Goal: Information Seeking & Learning: Compare options

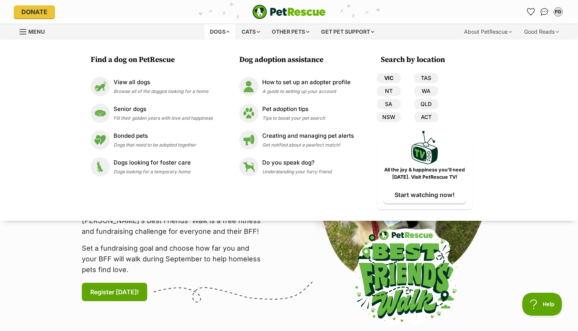
click at [387, 78] on link "VIC" at bounding box center [389, 78] width 24 height 10
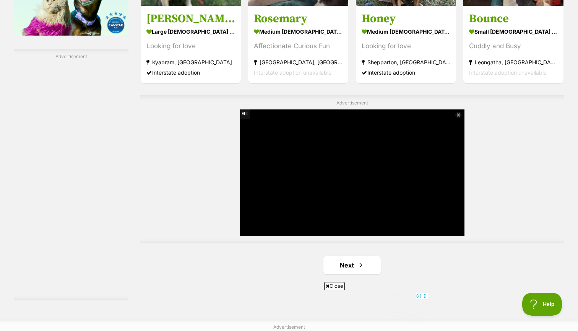
scroll to position [1283, 0]
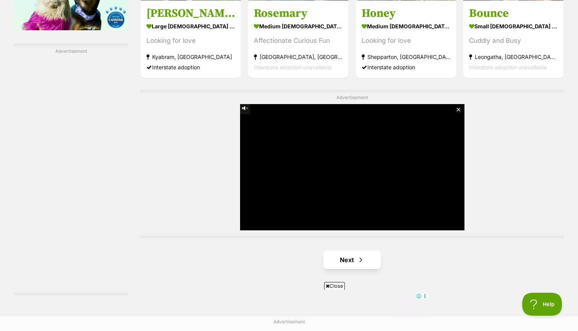
click at [343, 254] on link "Next" at bounding box center [351, 259] width 57 height 18
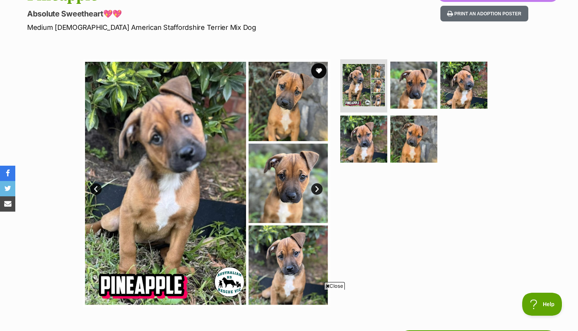
scroll to position [96, 0]
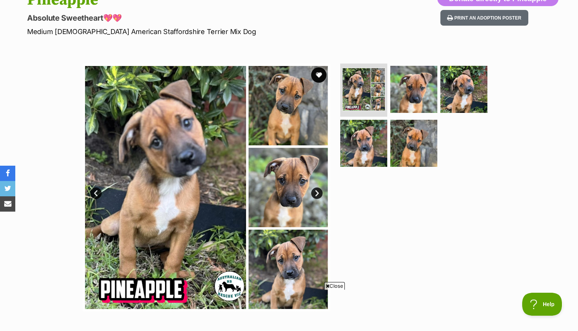
click at [318, 190] on link "Next" at bounding box center [316, 192] width 11 height 11
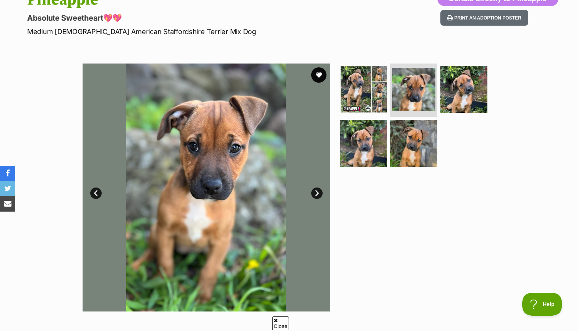
click at [318, 190] on link "Next" at bounding box center [316, 192] width 11 height 11
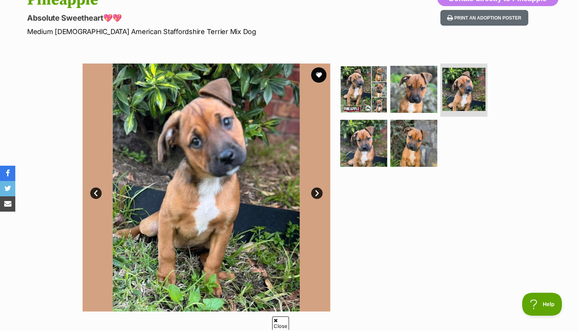
click at [318, 190] on link "Next" at bounding box center [316, 192] width 11 height 11
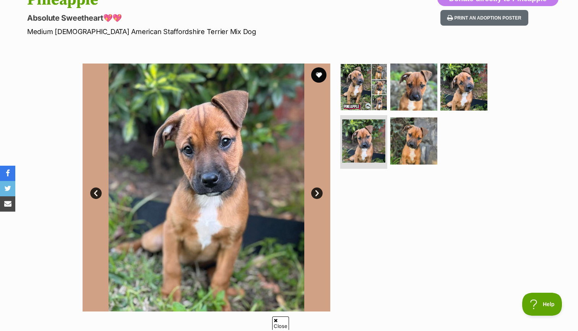
click at [318, 190] on link "Next" at bounding box center [316, 192] width 11 height 11
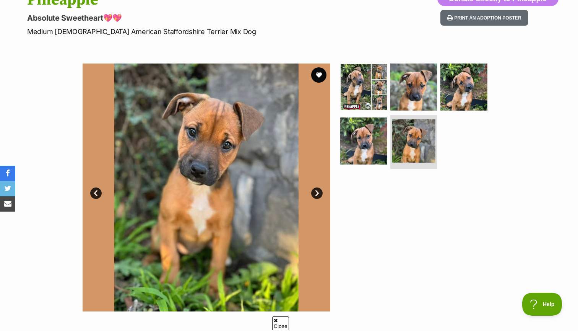
click at [318, 190] on link "Next" at bounding box center [316, 192] width 11 height 11
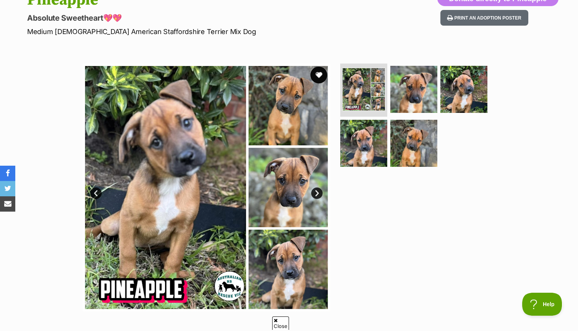
click at [315, 75] on button "favourite" at bounding box center [318, 75] width 17 height 17
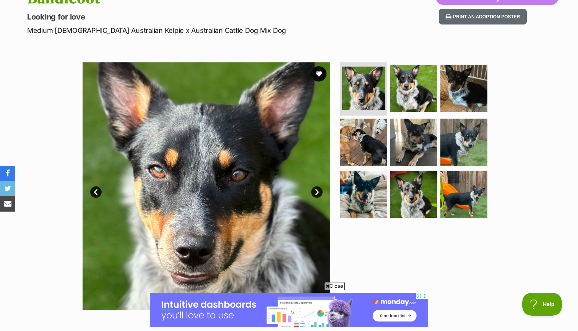
scroll to position [97, 0]
click at [316, 189] on link "Next" at bounding box center [316, 191] width 11 height 11
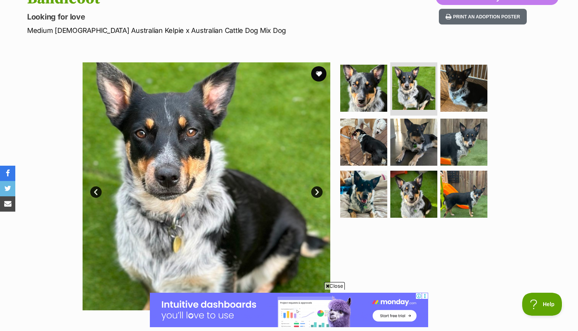
click at [316, 189] on link "Next" at bounding box center [316, 191] width 11 height 11
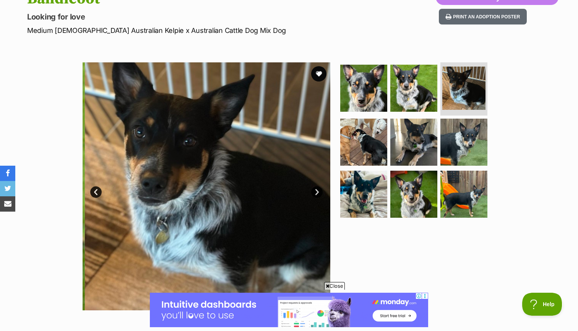
click at [316, 189] on link "Next" at bounding box center [316, 191] width 11 height 11
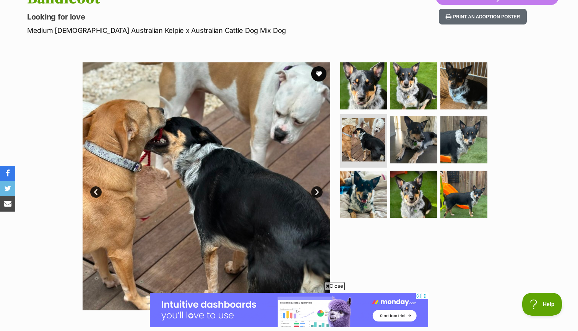
click at [316, 189] on link "Next" at bounding box center [316, 191] width 11 height 11
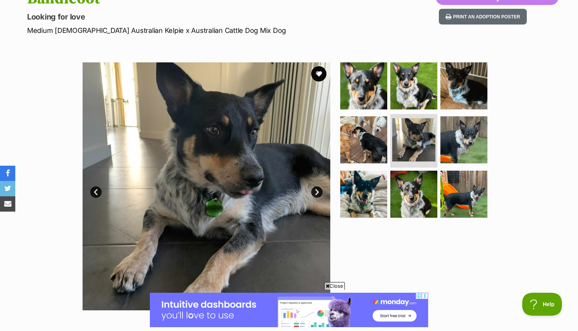
click at [316, 189] on link "Next" at bounding box center [316, 191] width 11 height 11
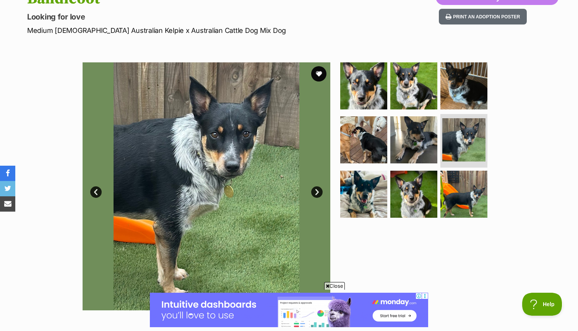
click at [316, 189] on link "Next" at bounding box center [316, 191] width 11 height 11
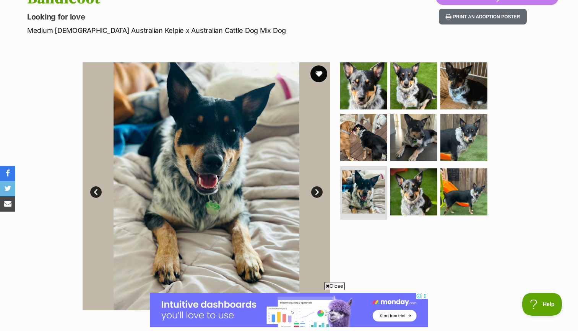
click at [320, 69] on button "favourite" at bounding box center [318, 73] width 17 height 17
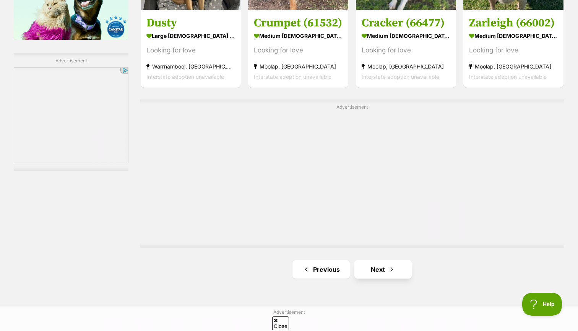
click at [374, 260] on link "Next" at bounding box center [382, 269] width 57 height 18
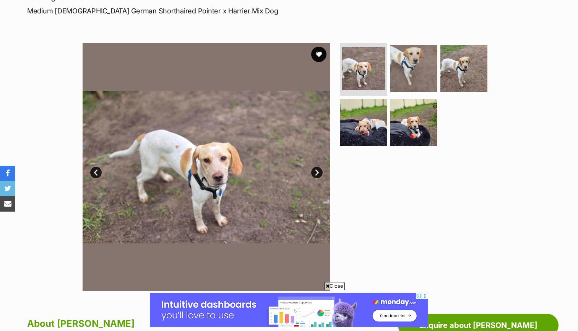
scroll to position [116, 0]
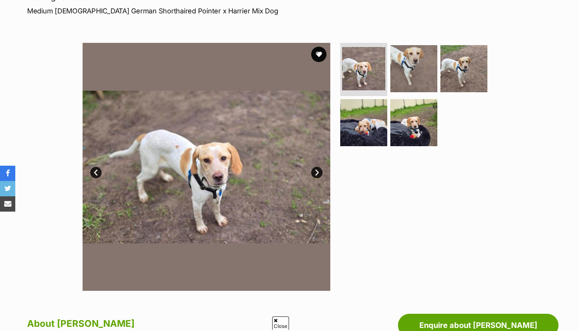
click at [316, 171] on link "Next" at bounding box center [316, 172] width 11 height 11
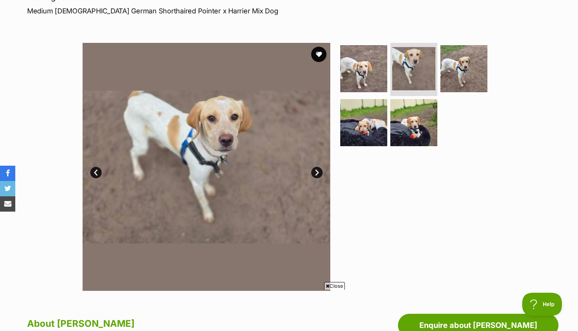
scroll to position [0, 0]
click at [316, 171] on link "Next" at bounding box center [316, 172] width 11 height 11
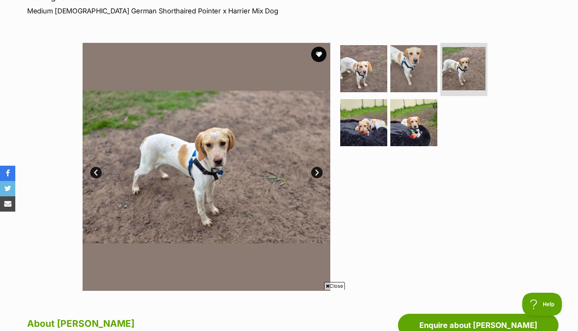
click at [316, 171] on link "Next" at bounding box center [316, 172] width 11 height 11
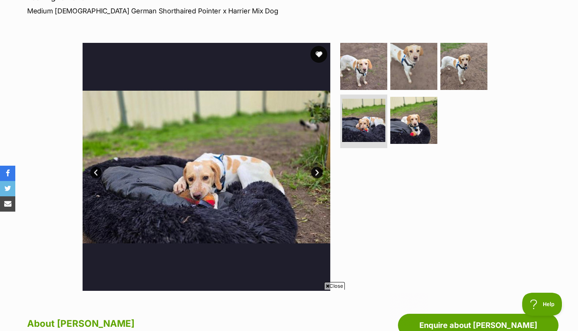
click at [322, 52] on button "favourite" at bounding box center [318, 54] width 17 height 17
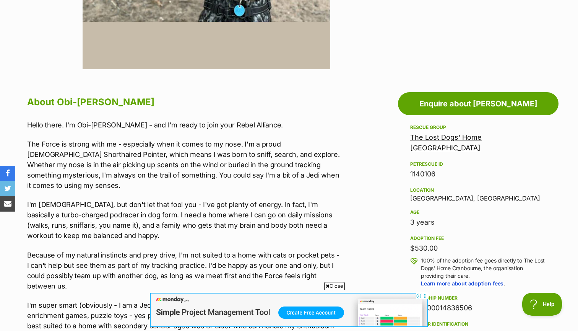
scroll to position [352, 0]
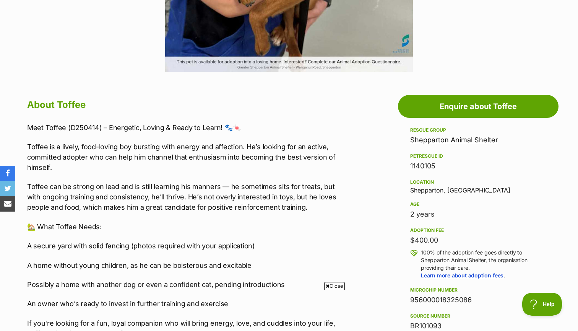
scroll to position [337, 0]
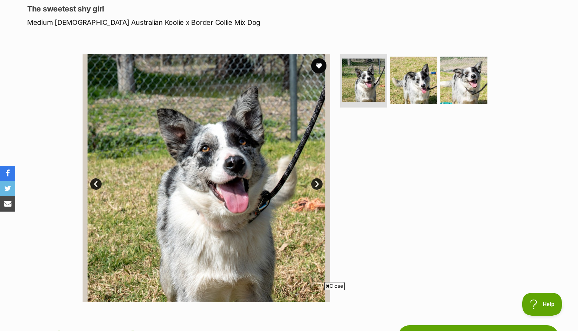
scroll to position [120, 0]
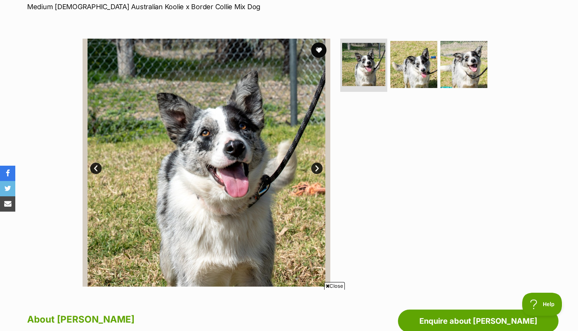
click at [317, 164] on link "Next" at bounding box center [316, 168] width 11 height 11
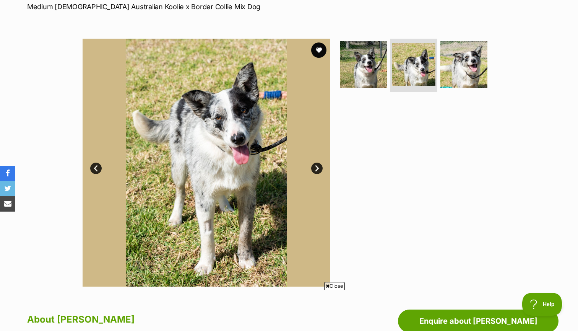
click at [317, 164] on link "Next" at bounding box center [316, 168] width 11 height 11
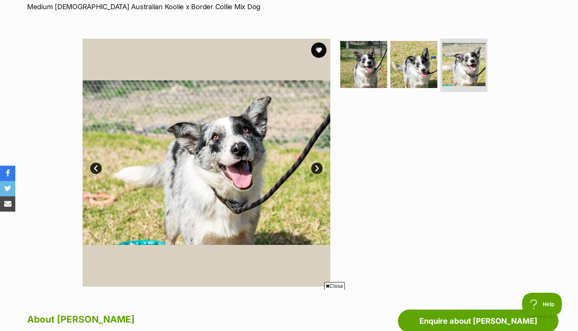
click at [317, 164] on link "Next" at bounding box center [316, 168] width 11 height 11
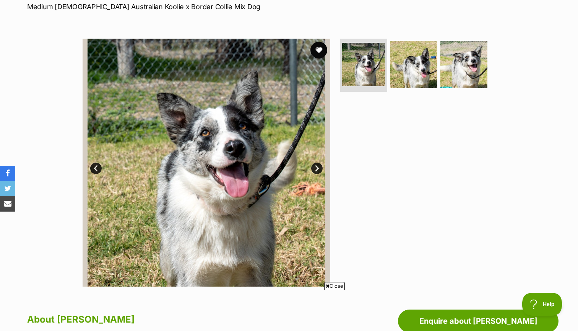
click at [318, 46] on button "favourite" at bounding box center [318, 50] width 17 height 17
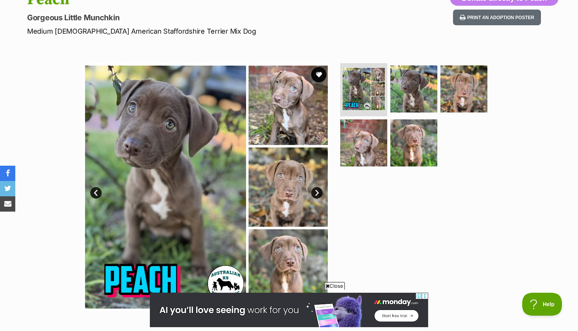
scroll to position [88, 0]
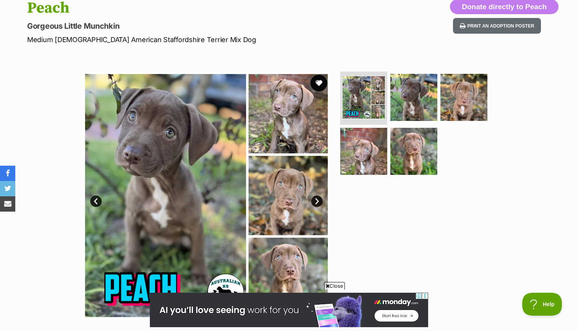
click at [323, 85] on button "favourite" at bounding box center [318, 83] width 17 height 17
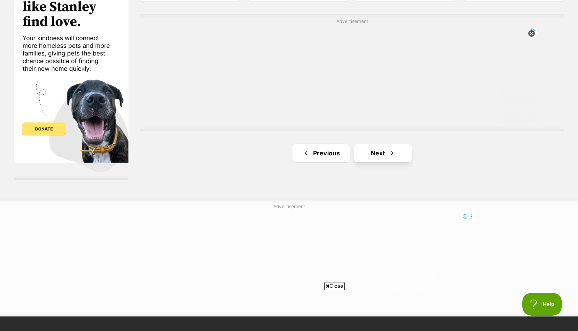
click at [389, 151] on span "Next page" at bounding box center [392, 152] width 8 height 9
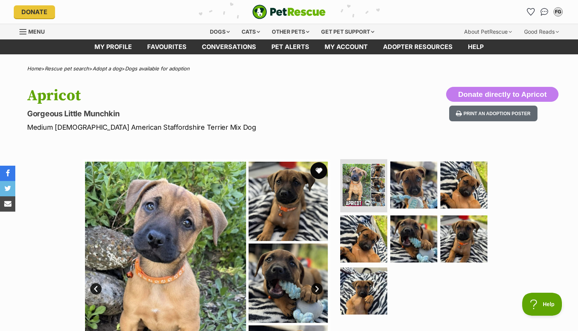
click at [316, 167] on button "favourite" at bounding box center [318, 170] width 17 height 17
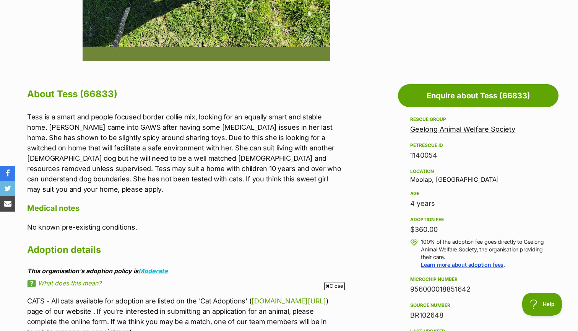
scroll to position [419, 0]
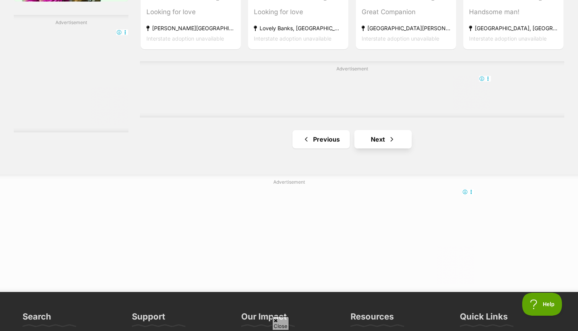
scroll to position [1317, 0]
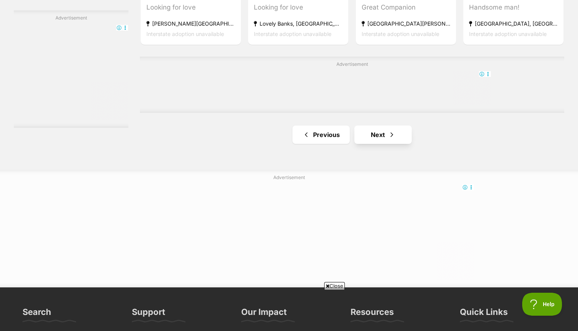
click at [397, 137] on link "Next" at bounding box center [382, 134] width 57 height 18
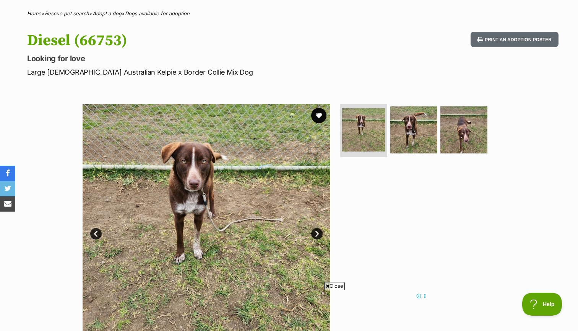
click at [315, 228] on link "Next" at bounding box center [316, 233] width 11 height 11
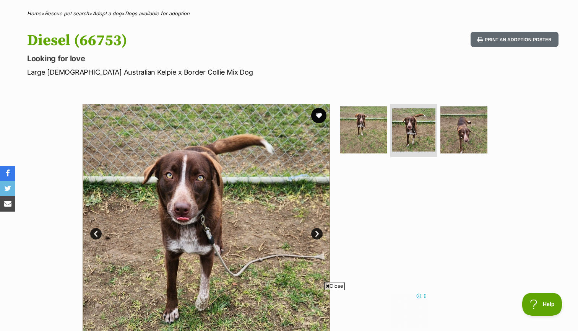
click at [315, 228] on link "Next" at bounding box center [316, 233] width 11 height 11
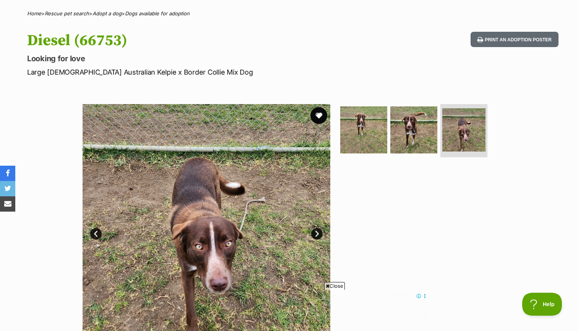
click at [318, 115] on button "favourite" at bounding box center [318, 115] width 17 height 17
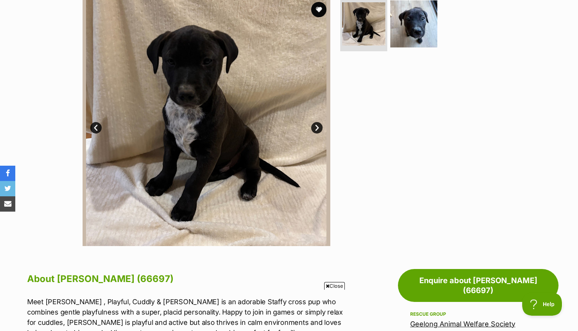
scroll to position [125, 0]
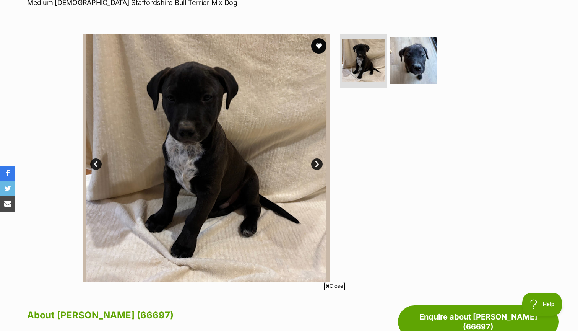
click at [316, 164] on link "Next" at bounding box center [316, 163] width 11 height 11
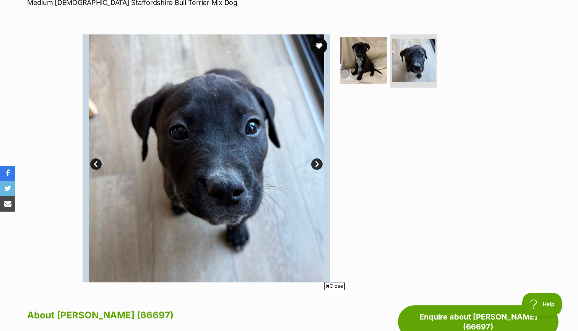
click at [320, 44] on button "favourite" at bounding box center [318, 45] width 17 height 17
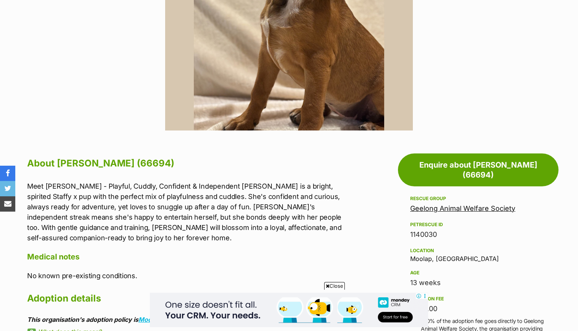
scroll to position [255, 0]
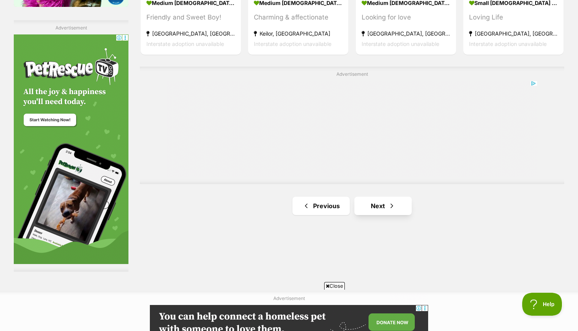
scroll to position [1390, 0]
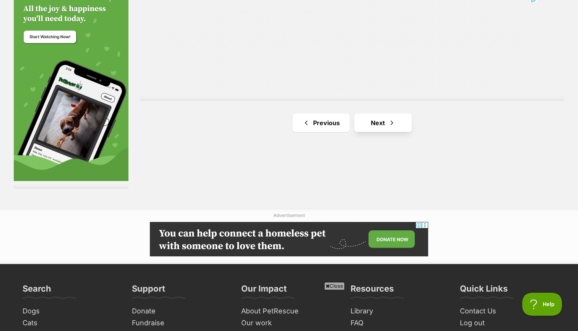
click at [377, 117] on link "Next" at bounding box center [382, 123] width 57 height 18
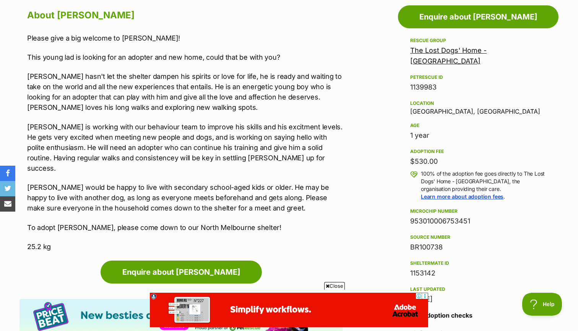
scroll to position [455, 0]
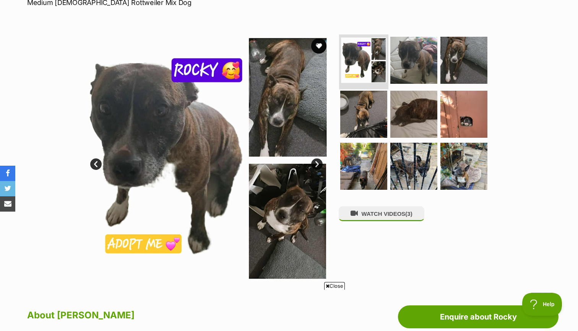
scroll to position [306, 0]
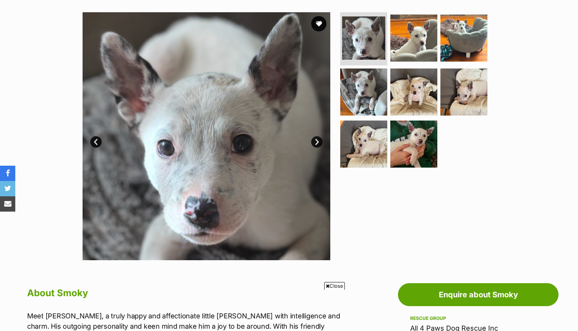
scroll to position [125, 0]
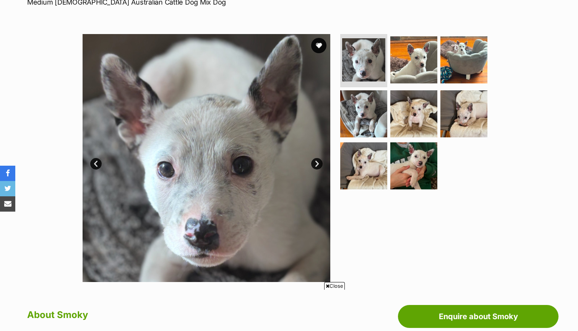
click at [316, 162] on link "Next" at bounding box center [316, 163] width 11 height 11
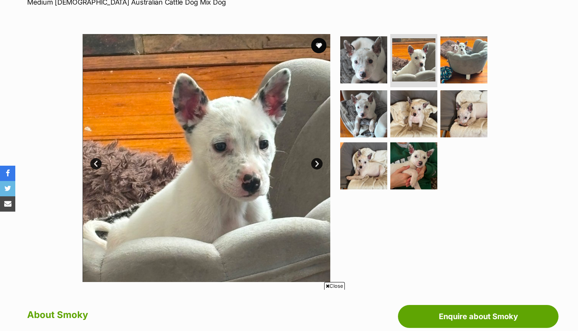
click at [316, 162] on link "Next" at bounding box center [316, 163] width 11 height 11
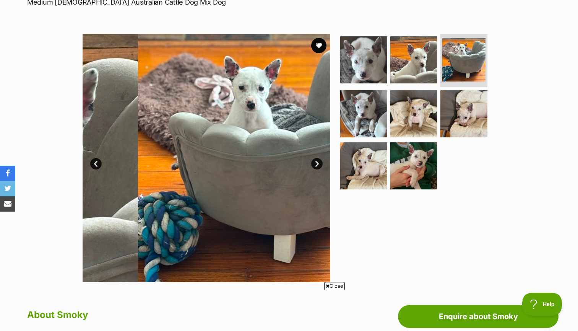
scroll to position [0, 0]
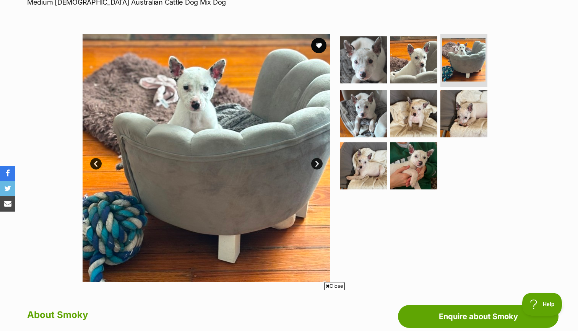
click at [316, 162] on link "Next" at bounding box center [316, 163] width 11 height 11
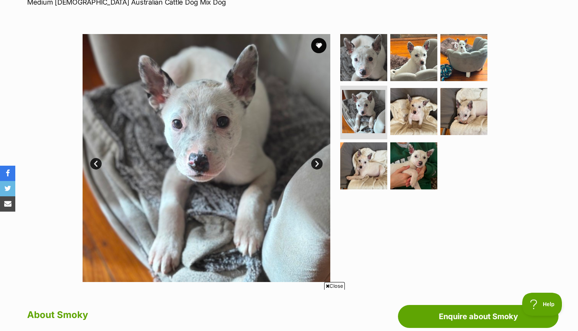
click at [316, 162] on link "Next" at bounding box center [316, 163] width 11 height 11
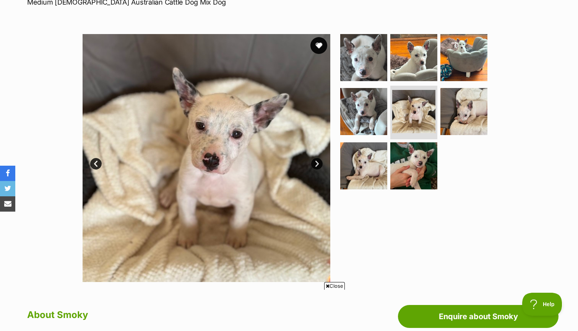
click at [323, 43] on button "favourite" at bounding box center [318, 45] width 17 height 17
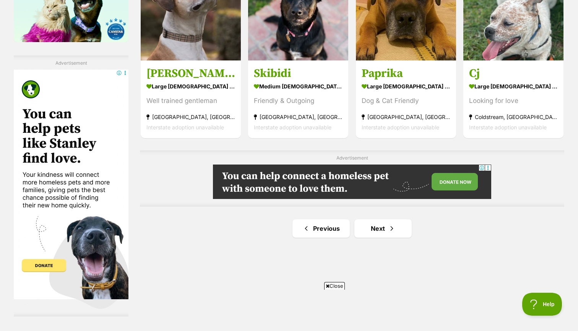
scroll to position [1312, 0]
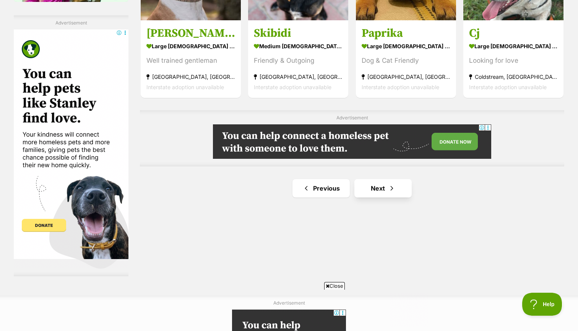
click at [382, 187] on link "Next" at bounding box center [382, 188] width 57 height 18
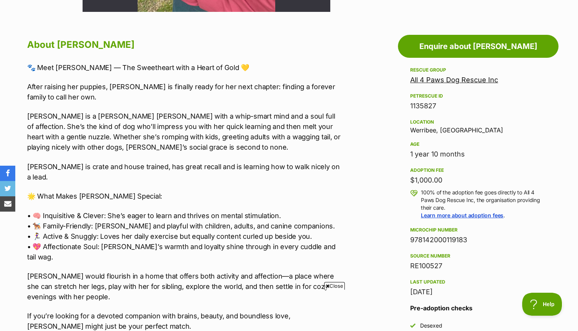
scroll to position [466, 0]
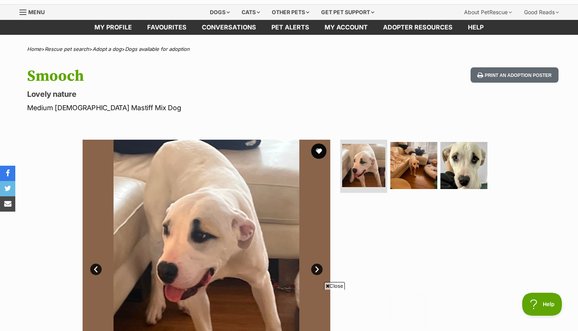
scroll to position [18, 0]
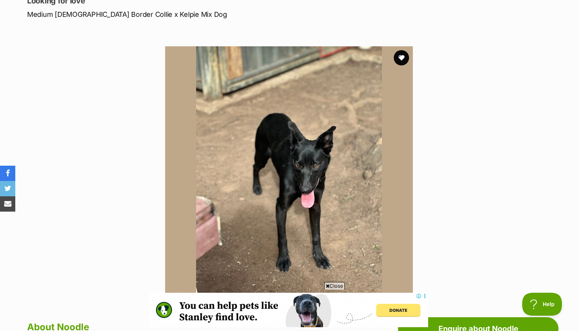
scroll to position [111, 0]
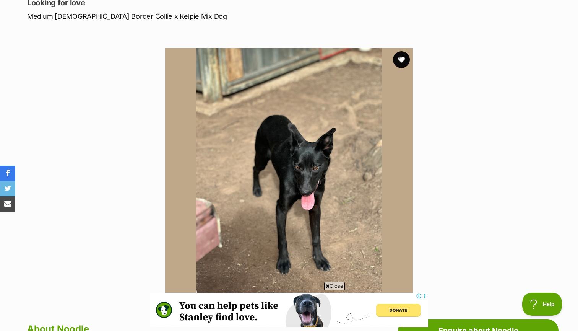
click at [404, 63] on button "favourite" at bounding box center [401, 59] width 17 height 17
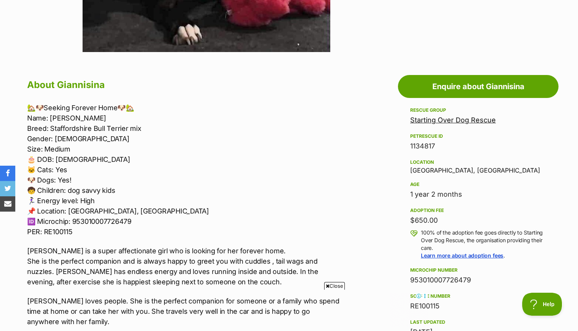
scroll to position [358, 0]
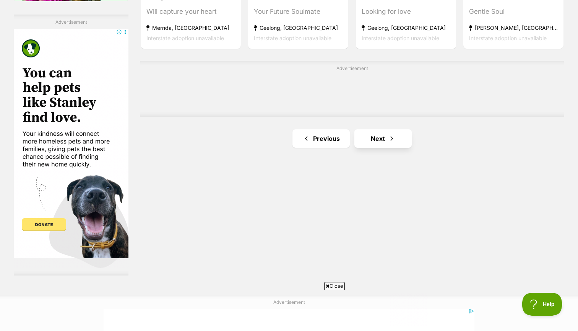
click at [379, 138] on link "Next" at bounding box center [382, 138] width 57 height 18
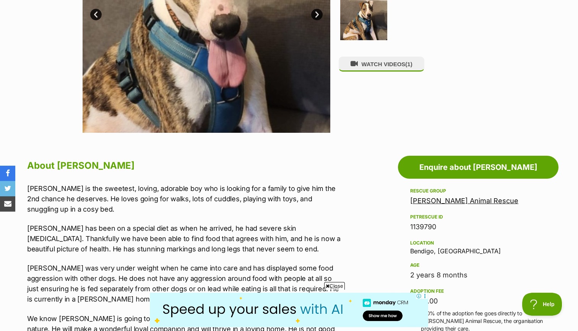
scroll to position [258, 0]
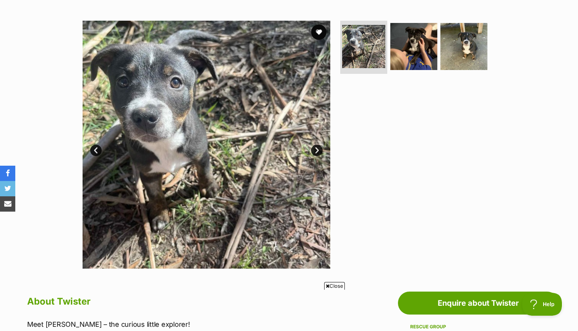
scroll to position [77, 0]
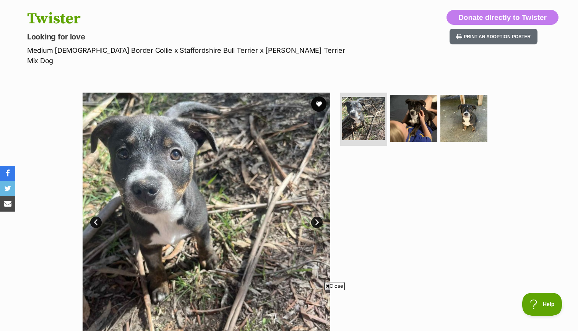
click at [318, 216] on link "Next" at bounding box center [316, 221] width 11 height 11
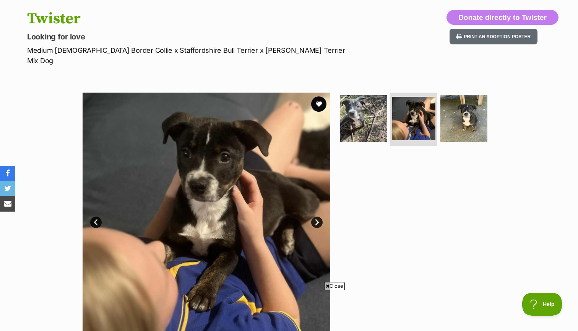
click at [318, 216] on link "Next" at bounding box center [316, 221] width 11 height 11
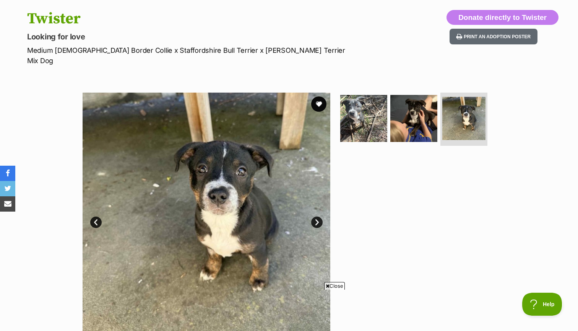
click at [318, 216] on link "Next" at bounding box center [316, 221] width 11 height 11
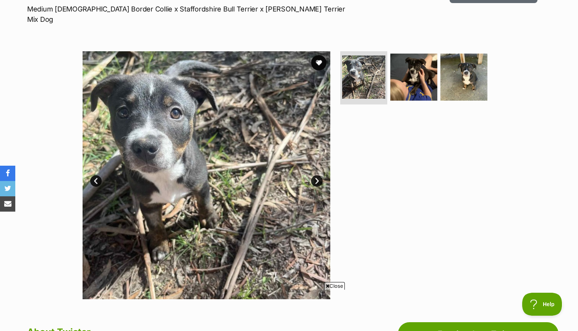
scroll to position [118, 0]
click at [316, 54] on button "favourite" at bounding box center [318, 62] width 17 height 17
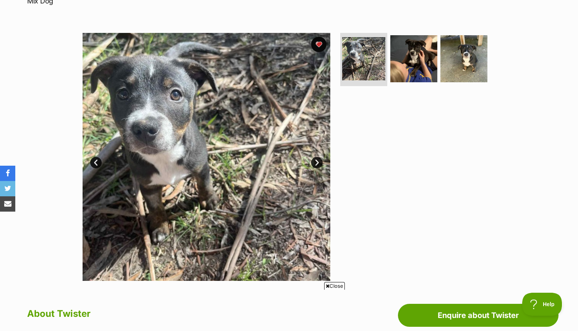
scroll to position [128, 0]
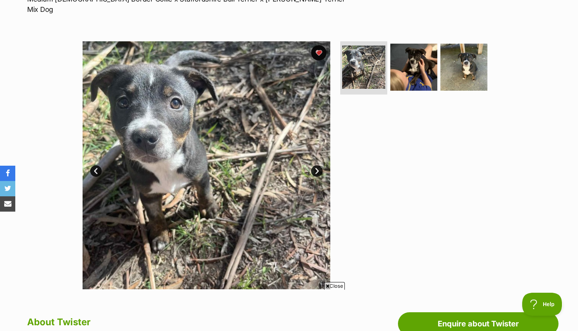
click at [316, 165] on link "Next" at bounding box center [316, 170] width 11 height 11
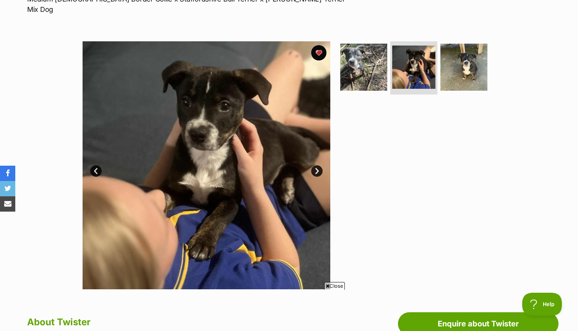
click at [316, 165] on link "Next" at bounding box center [316, 170] width 11 height 11
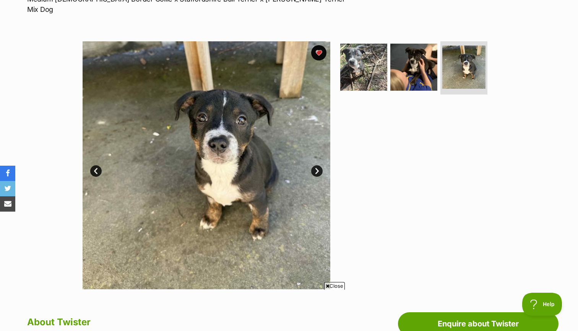
click at [316, 165] on link "Next" at bounding box center [316, 170] width 11 height 11
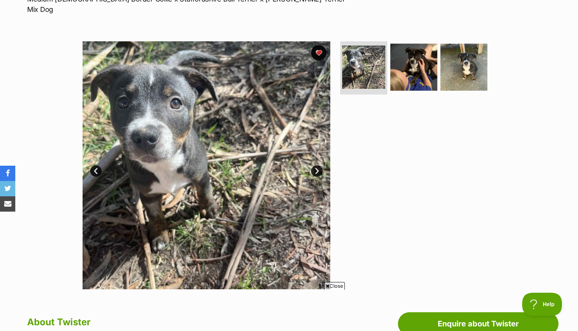
scroll to position [0, 0]
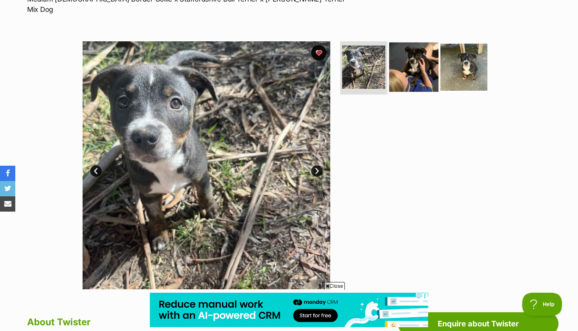
click at [414, 48] on img at bounding box center [413, 66] width 49 height 49
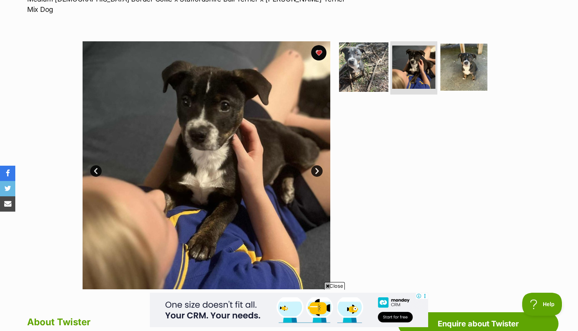
click at [353, 63] on img at bounding box center [363, 66] width 49 height 49
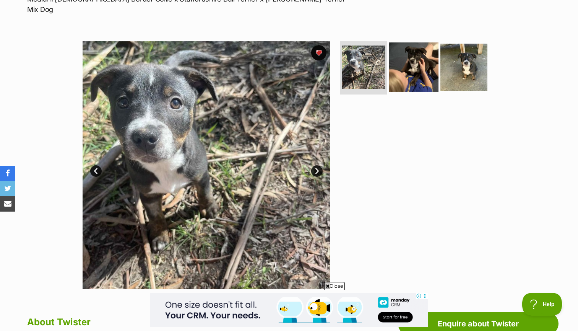
click at [412, 62] on img at bounding box center [413, 66] width 49 height 49
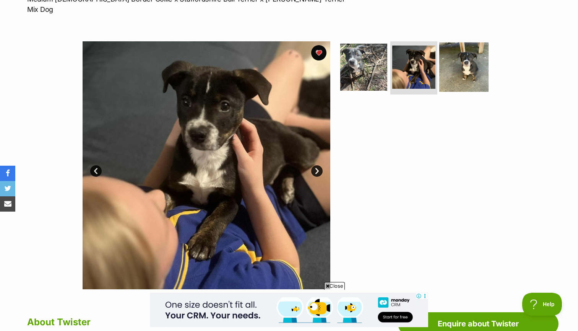
click at [458, 52] on img at bounding box center [463, 66] width 49 height 49
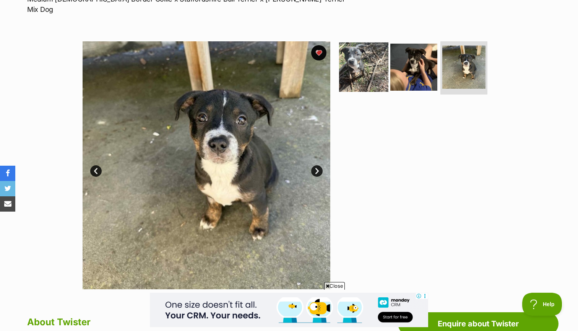
click at [349, 69] on img at bounding box center [363, 66] width 49 height 49
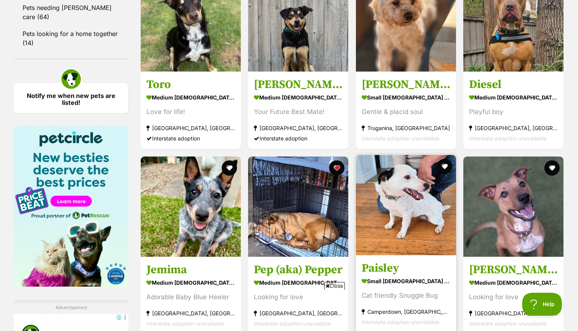
scroll to position [1068, 0]
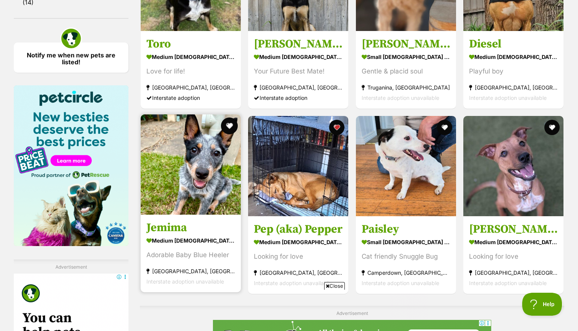
click at [231, 119] on button "favourite" at bounding box center [229, 125] width 17 height 17
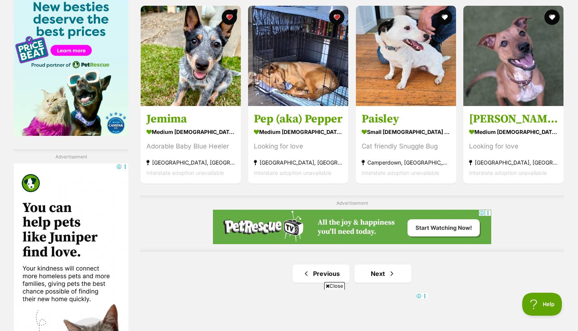
scroll to position [1283, 0]
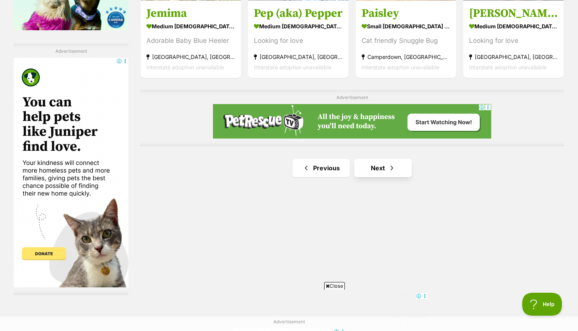
click at [380, 167] on link "Next" at bounding box center [382, 168] width 57 height 18
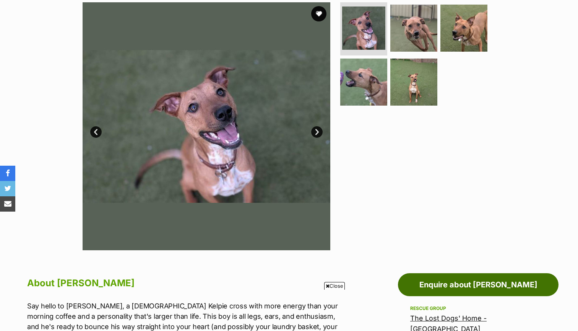
scroll to position [282, 0]
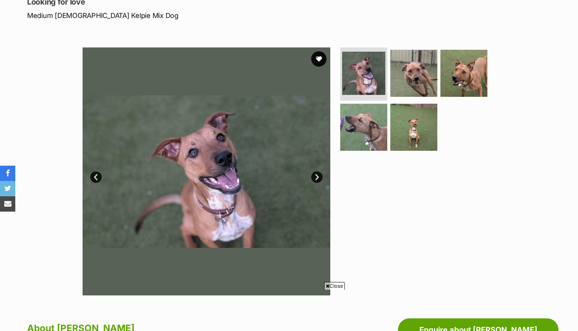
scroll to position [112, 0]
click at [316, 174] on link "Next" at bounding box center [316, 176] width 11 height 11
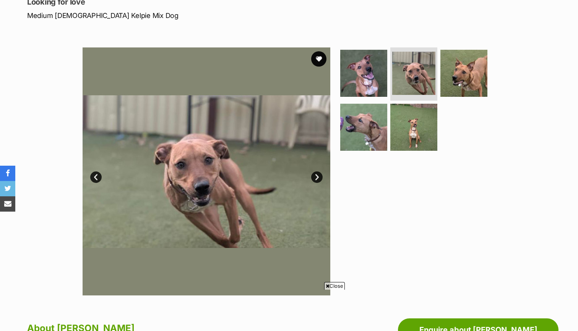
click at [316, 174] on link "Next" at bounding box center [316, 176] width 11 height 11
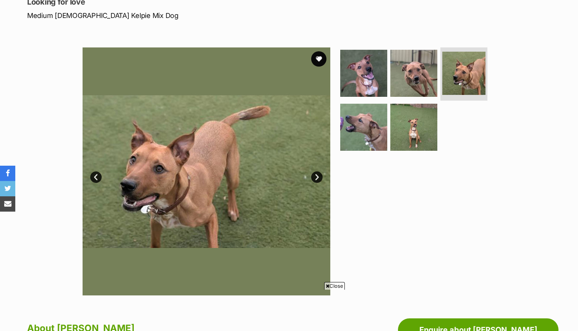
click at [316, 174] on link "Next" at bounding box center [316, 176] width 11 height 11
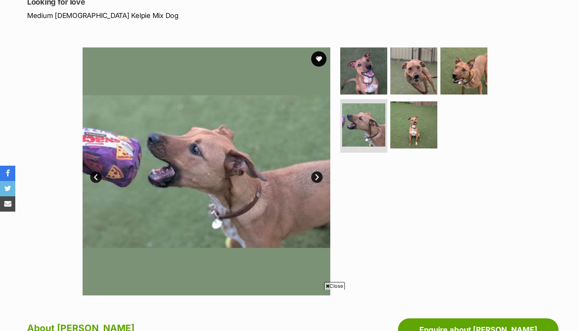
click at [316, 174] on link "Next" at bounding box center [316, 176] width 11 height 11
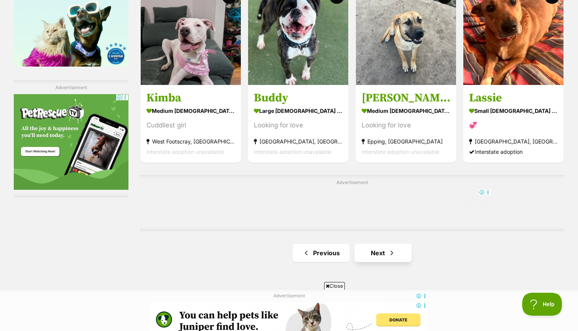
click at [387, 248] on link "Next" at bounding box center [382, 253] width 57 height 18
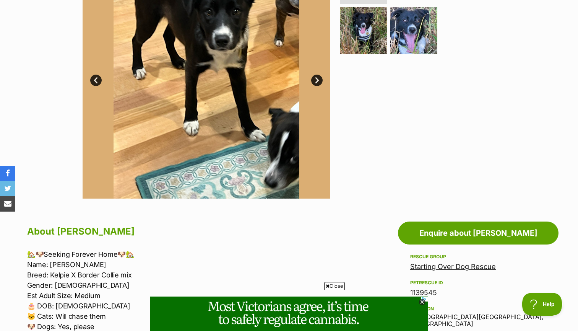
scroll to position [115, 0]
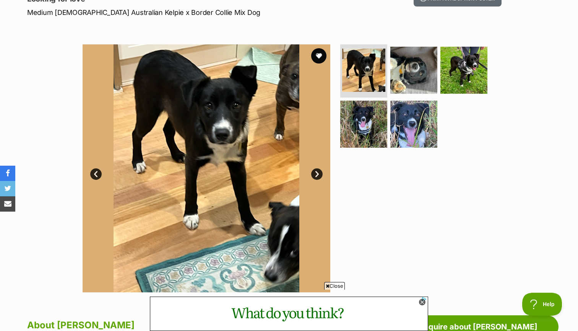
click at [317, 169] on link "Next" at bounding box center [316, 173] width 11 height 11
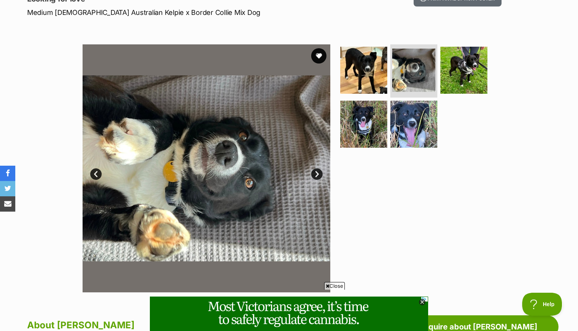
click at [317, 169] on link "Next" at bounding box center [316, 173] width 11 height 11
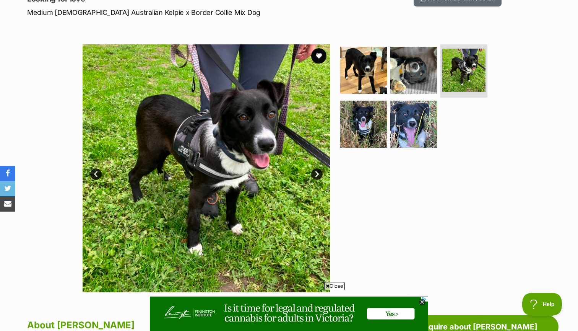
click at [317, 169] on link "Next" at bounding box center [316, 173] width 11 height 11
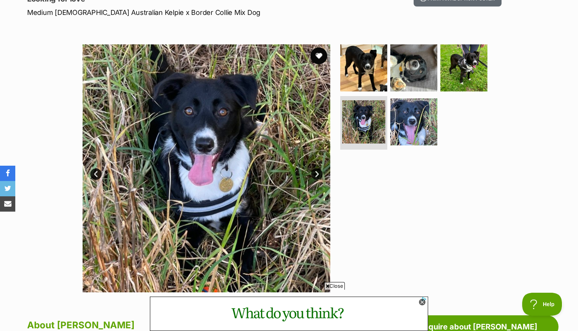
click at [319, 58] on button "favourite" at bounding box center [318, 55] width 17 height 17
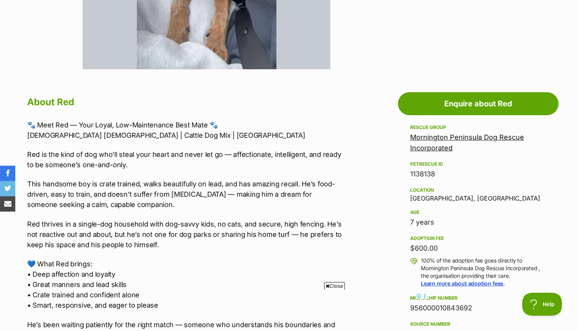
scroll to position [341, 0]
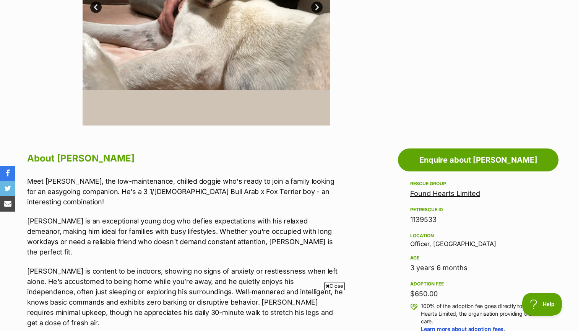
scroll to position [332, 0]
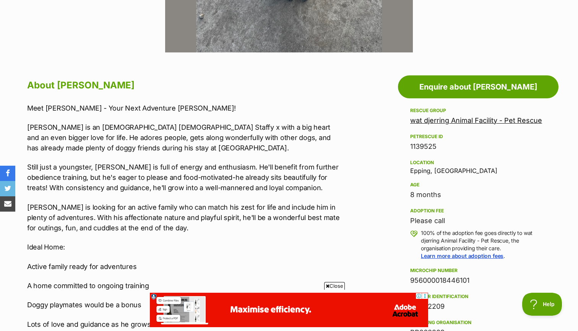
scroll to position [384, 0]
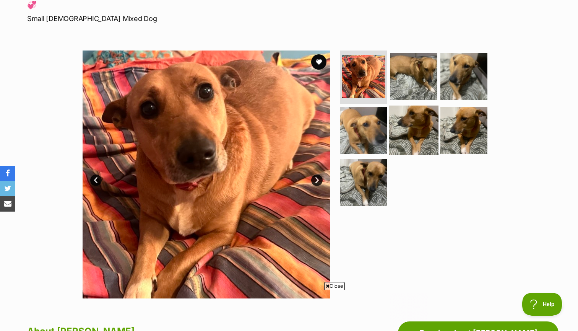
scroll to position [109, 0]
click at [315, 178] on link "Next" at bounding box center [316, 179] width 11 height 11
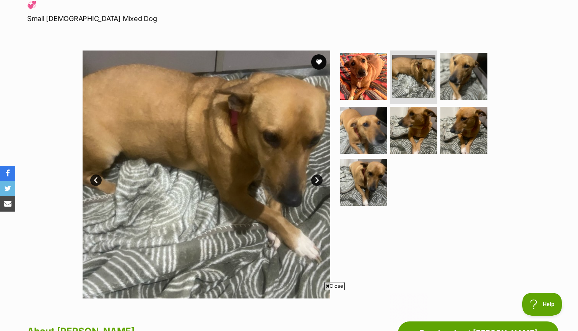
click at [315, 178] on link "Next" at bounding box center [316, 179] width 11 height 11
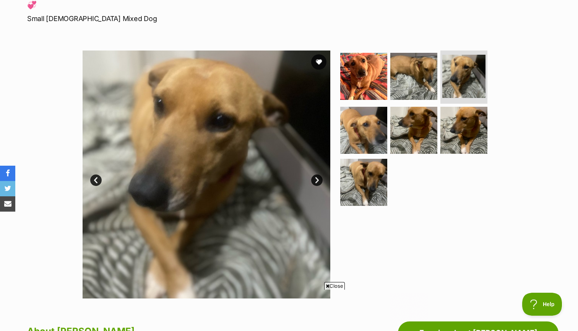
click at [315, 178] on link "Next" at bounding box center [316, 179] width 11 height 11
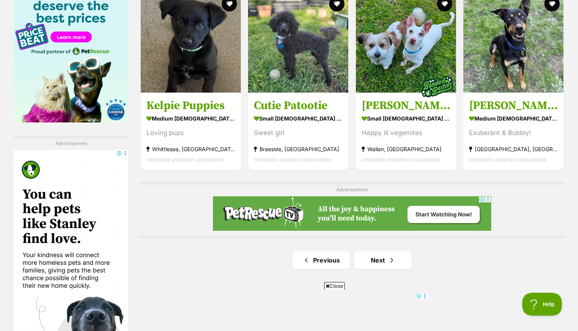
scroll to position [1305, 0]
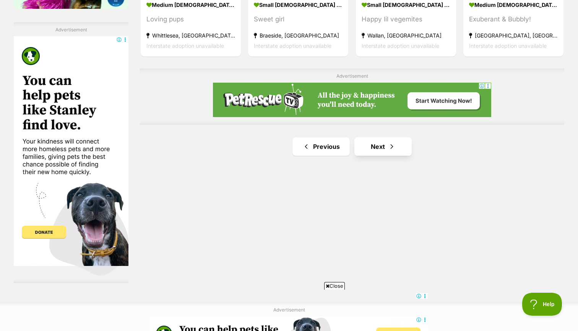
click at [384, 149] on link "Next" at bounding box center [382, 146] width 57 height 18
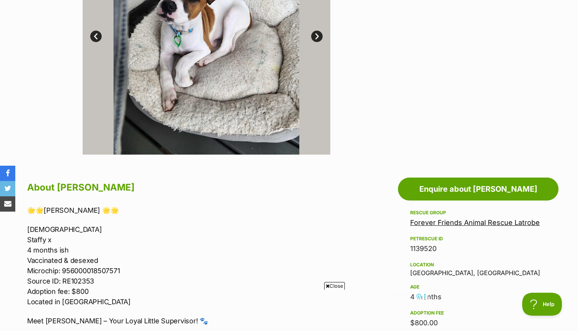
scroll to position [96, 0]
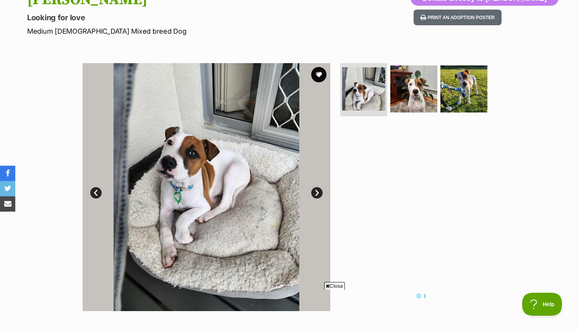
click at [316, 187] on link "Next" at bounding box center [316, 192] width 11 height 11
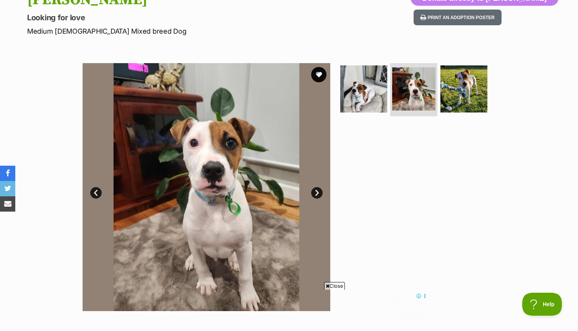
click at [316, 187] on link "Next" at bounding box center [316, 192] width 11 height 11
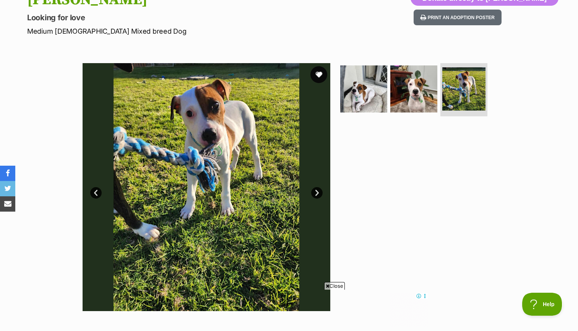
click at [318, 69] on button "favourite" at bounding box center [318, 74] width 17 height 17
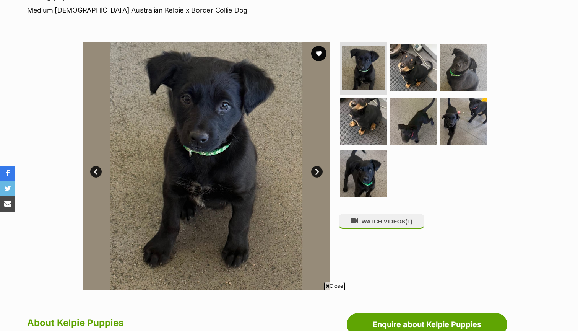
click at [318, 166] on link "Next" at bounding box center [316, 171] width 11 height 11
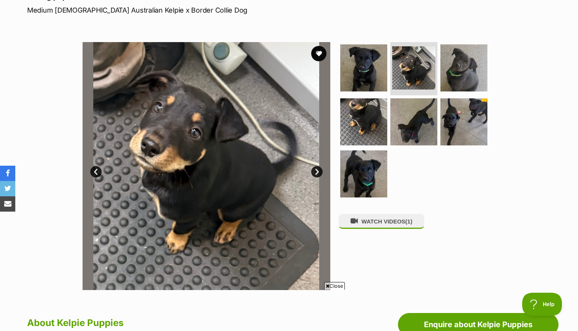
click at [318, 166] on link "Next" at bounding box center [316, 171] width 11 height 11
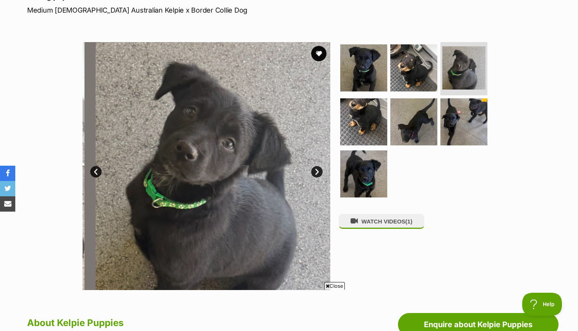
click at [318, 166] on link "Next" at bounding box center [316, 171] width 11 height 11
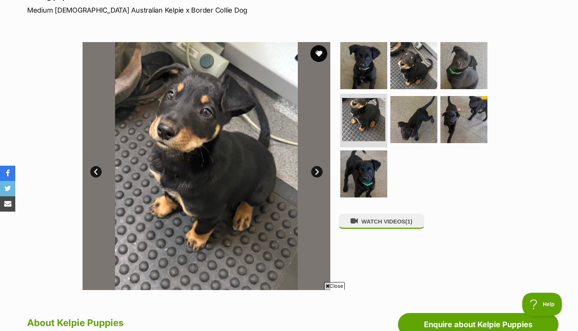
click at [318, 55] on button "favourite" at bounding box center [318, 53] width 17 height 17
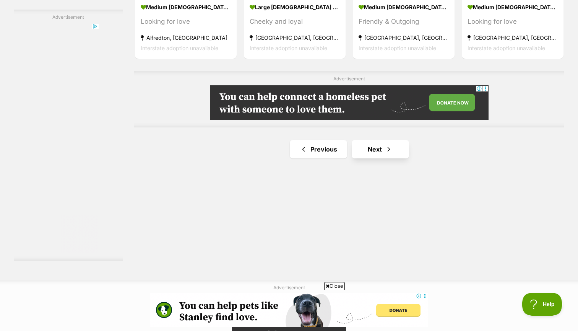
scroll to position [1353, 0]
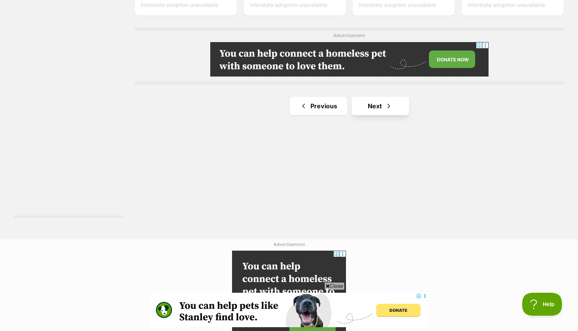
click at [385, 111] on span "Next page" at bounding box center [389, 105] width 8 height 9
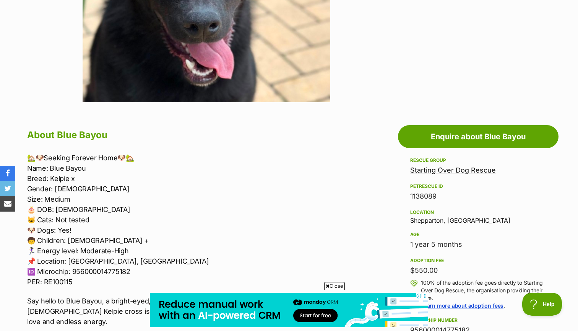
scroll to position [312, 0]
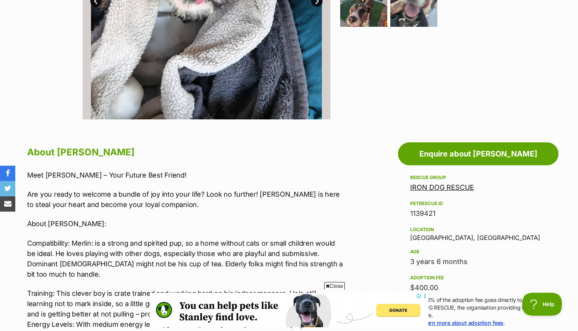
scroll to position [404, 0]
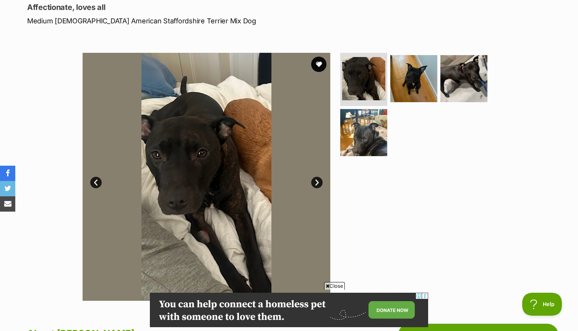
scroll to position [106, 0]
click at [314, 180] on link "Next" at bounding box center [316, 182] width 11 height 11
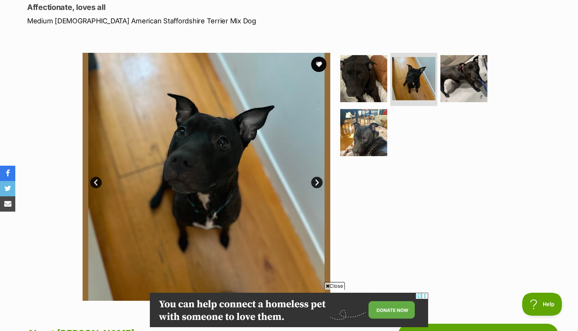
click at [314, 180] on link "Next" at bounding box center [316, 182] width 11 height 11
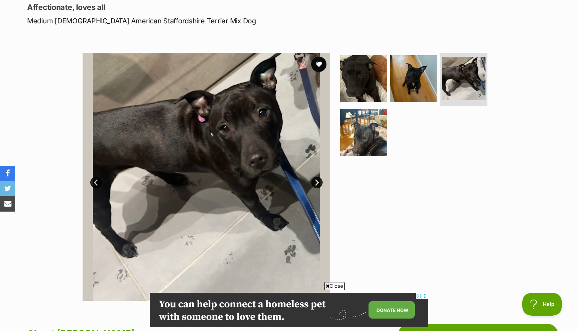
click at [314, 179] on link "Next" at bounding box center [316, 182] width 11 height 11
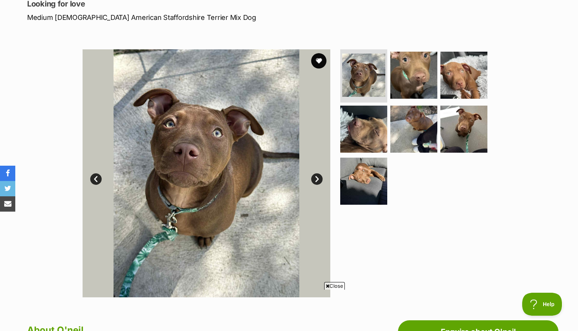
scroll to position [76, 0]
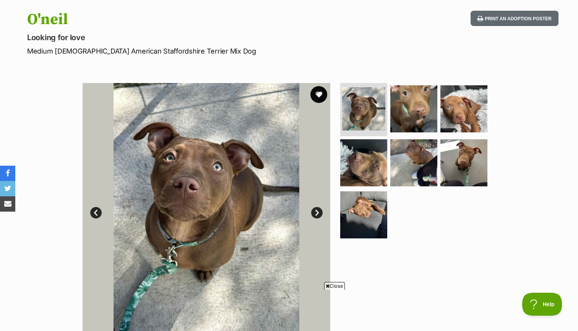
click at [319, 96] on button "favourite" at bounding box center [318, 94] width 17 height 17
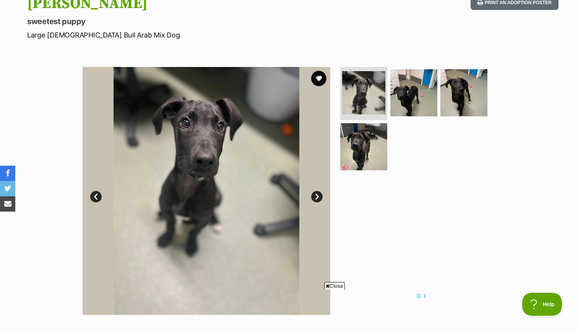
scroll to position [92, 0]
click at [317, 194] on link "Next" at bounding box center [316, 196] width 11 height 11
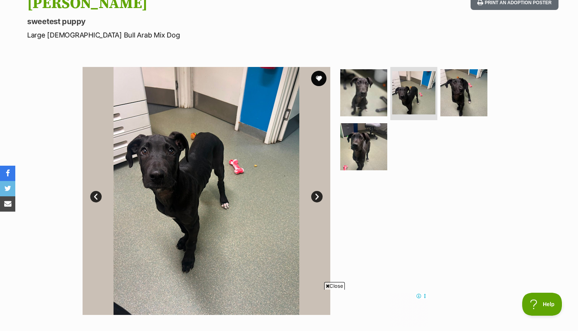
click at [317, 194] on link "Next" at bounding box center [316, 196] width 11 height 11
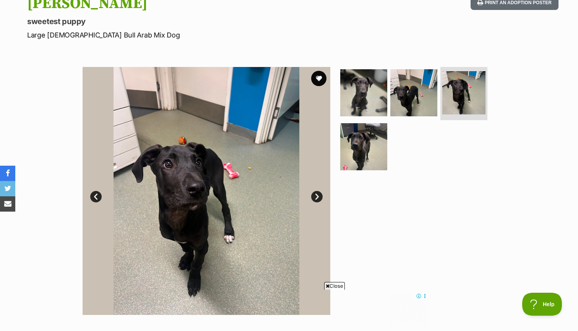
click at [317, 194] on link "Next" at bounding box center [316, 196] width 11 height 11
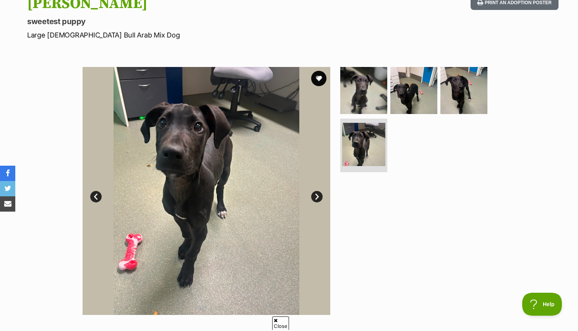
click at [317, 194] on link "Next" at bounding box center [316, 196] width 11 height 11
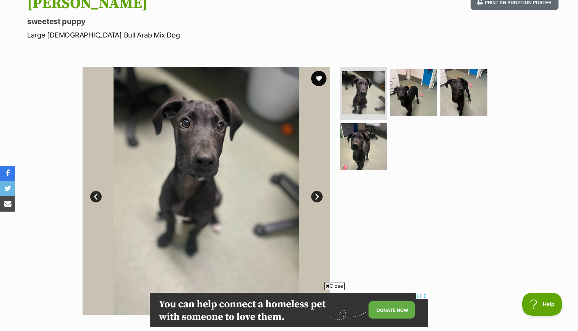
scroll to position [0, 0]
click at [319, 74] on button "favourite" at bounding box center [318, 78] width 17 height 17
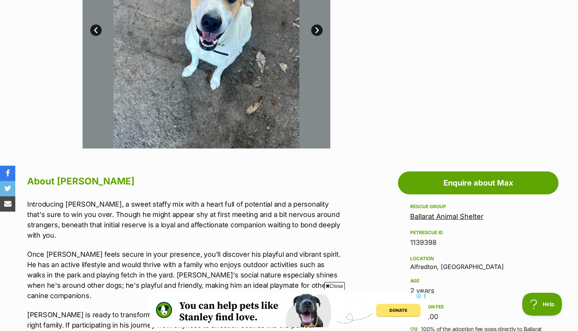
scroll to position [101, 0]
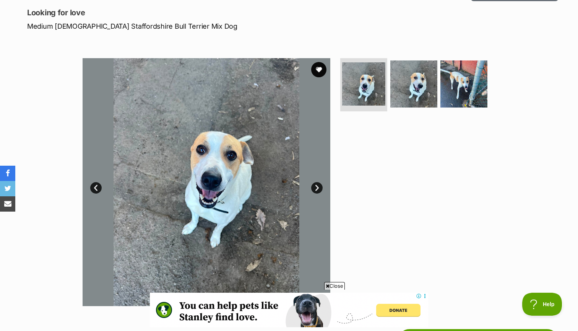
click at [318, 184] on link "Next" at bounding box center [316, 187] width 11 height 11
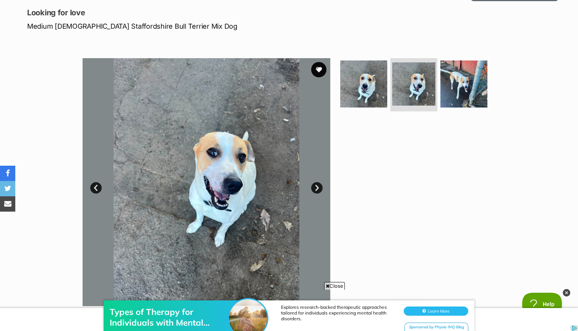
scroll to position [0, 0]
click at [318, 184] on link "Next" at bounding box center [316, 187] width 11 height 11
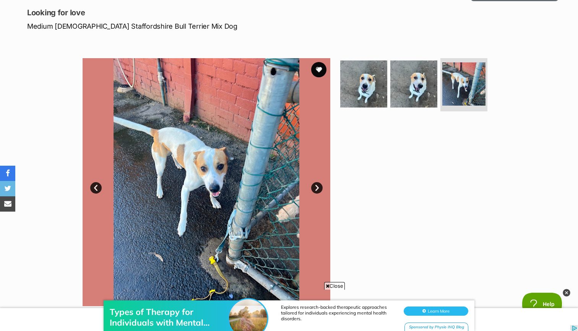
click at [318, 184] on link "Next" at bounding box center [316, 187] width 11 height 11
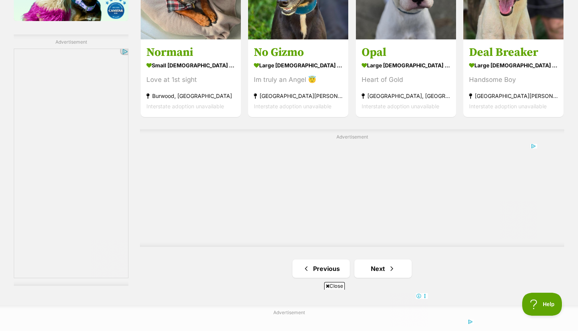
scroll to position [1333, 0]
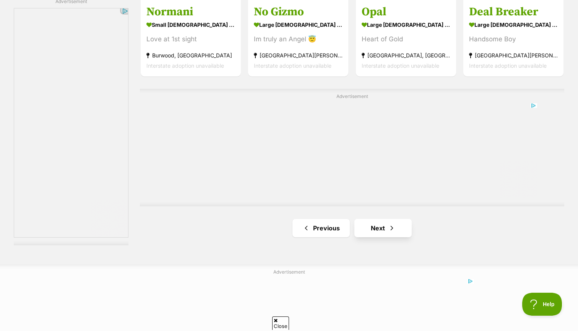
click at [388, 231] on link "Next" at bounding box center [382, 228] width 57 height 18
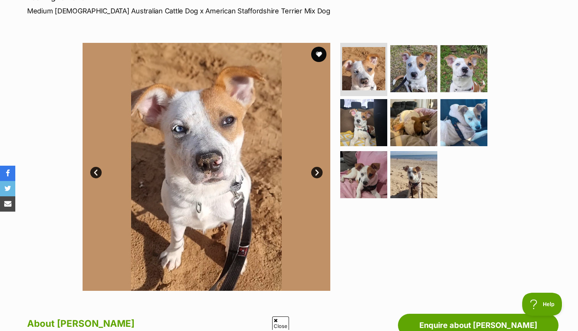
click at [320, 169] on link "Next" at bounding box center [316, 172] width 11 height 11
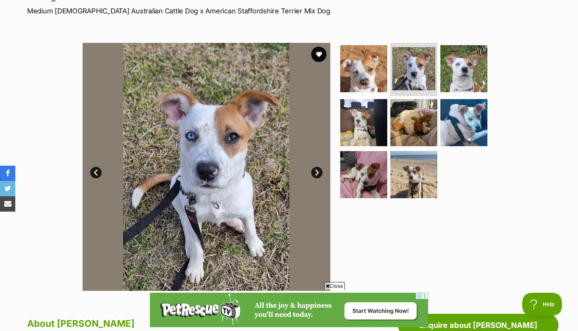
click at [320, 169] on link "Next" at bounding box center [316, 172] width 11 height 11
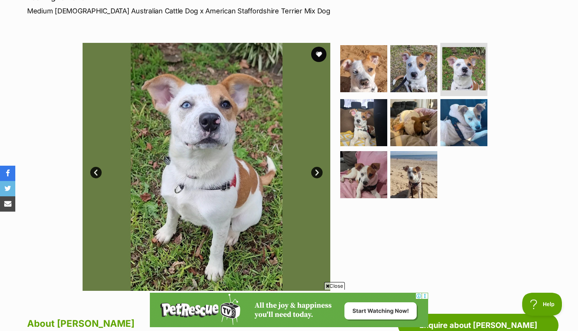
click at [320, 169] on link "Next" at bounding box center [316, 172] width 11 height 11
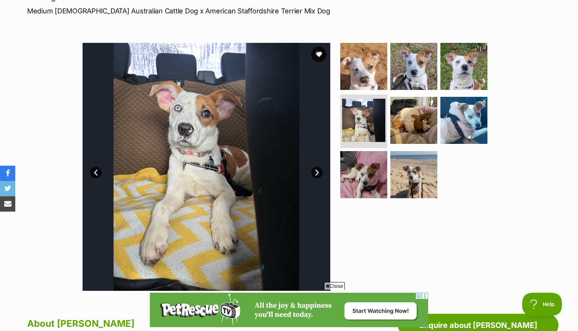
click at [320, 169] on link "Next" at bounding box center [316, 172] width 11 height 11
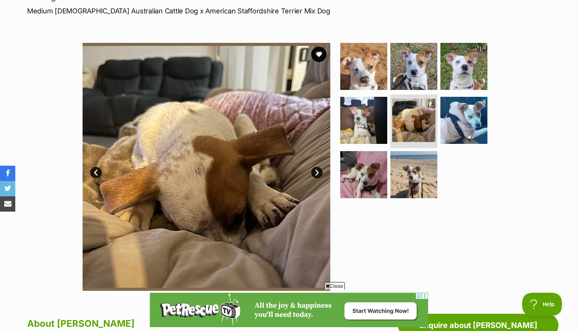
click at [320, 169] on link "Next" at bounding box center [316, 172] width 11 height 11
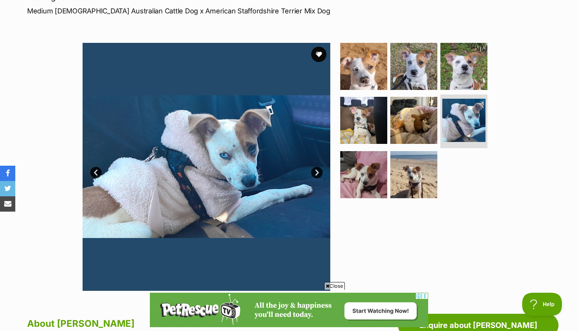
click at [320, 169] on link "Next" at bounding box center [316, 172] width 11 height 11
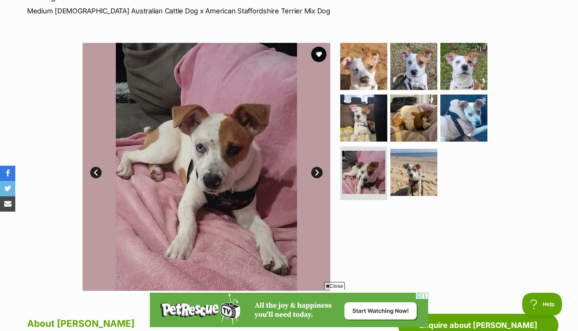
click at [320, 169] on link "Next" at bounding box center [316, 172] width 11 height 11
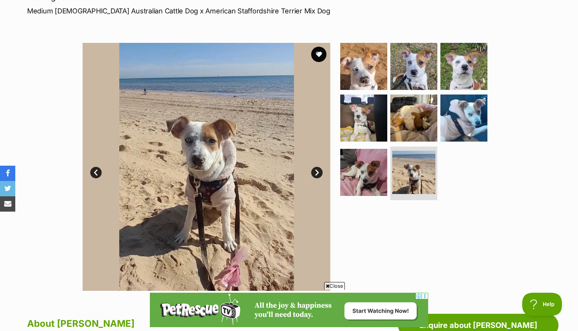
click at [320, 169] on link "Next" at bounding box center [316, 172] width 11 height 11
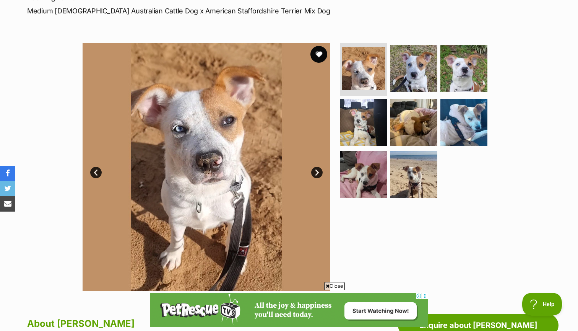
click at [319, 51] on button "favourite" at bounding box center [318, 54] width 17 height 17
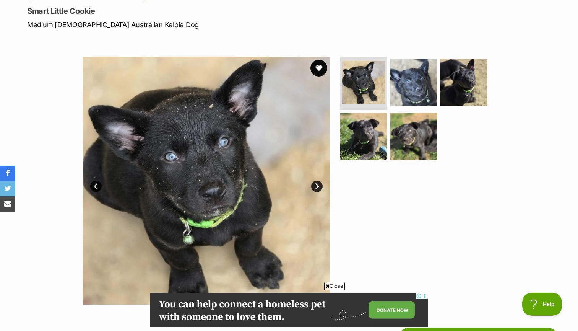
click at [323, 70] on button "favourite" at bounding box center [318, 68] width 17 height 17
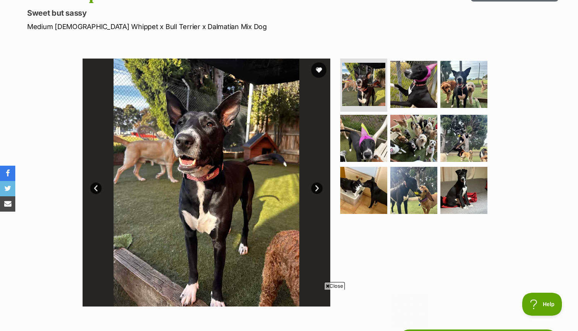
click at [315, 187] on link "Next" at bounding box center [316, 187] width 11 height 11
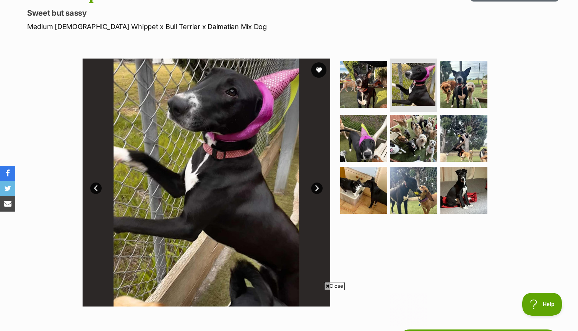
click at [315, 187] on link "Next" at bounding box center [316, 187] width 11 height 11
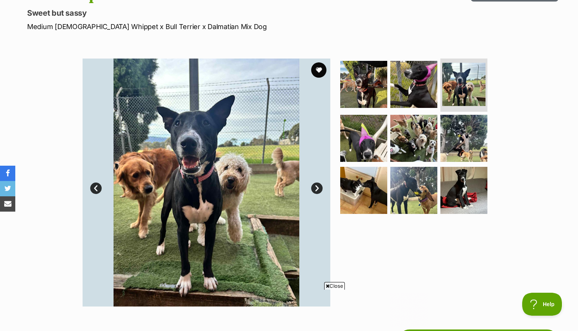
click at [315, 187] on link "Next" at bounding box center [316, 187] width 11 height 11
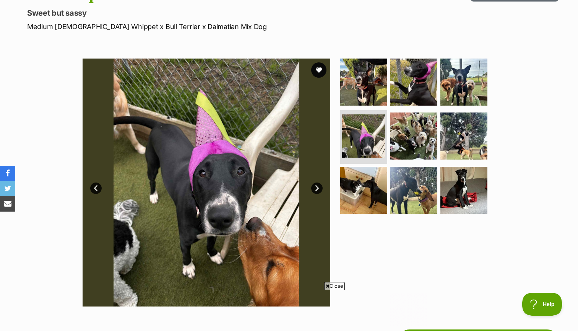
click at [315, 187] on link "Next" at bounding box center [316, 187] width 11 height 11
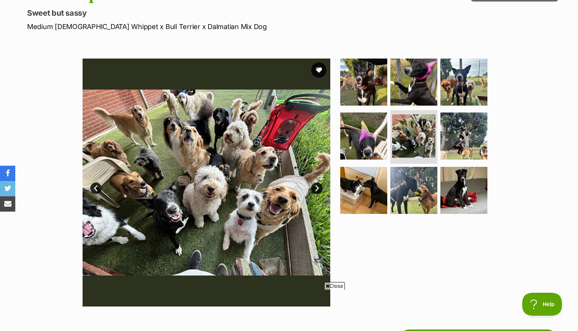
click at [315, 187] on link "Next" at bounding box center [316, 187] width 11 height 11
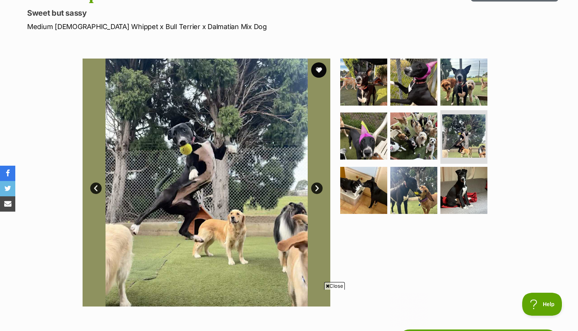
click at [315, 187] on link "Next" at bounding box center [316, 187] width 11 height 11
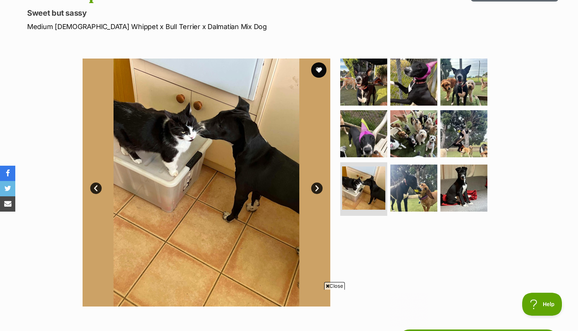
click at [315, 187] on link "Next" at bounding box center [316, 187] width 11 height 11
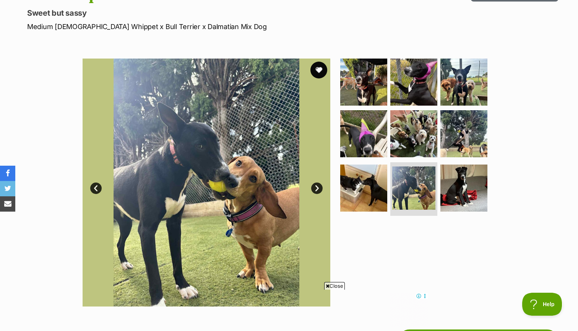
click at [324, 74] on button "favourite" at bounding box center [318, 70] width 17 height 17
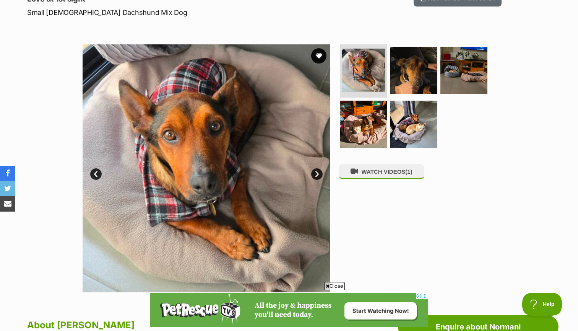
scroll to position [100, 0]
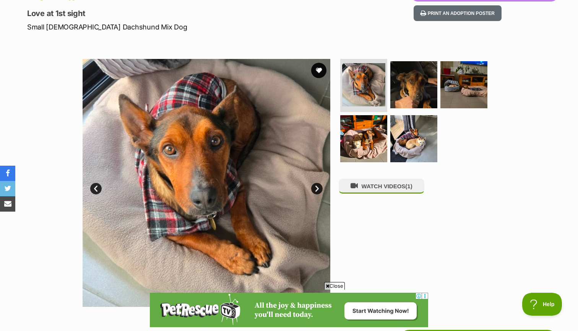
click at [317, 187] on link "Next" at bounding box center [316, 188] width 11 height 11
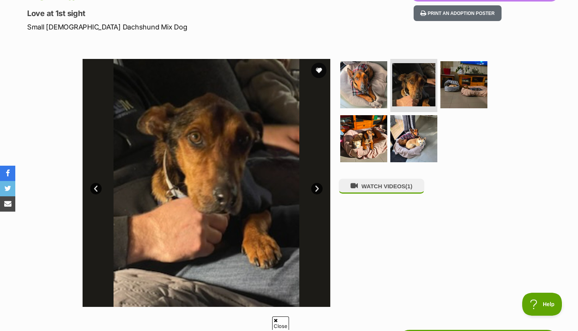
click at [317, 187] on link "Next" at bounding box center [316, 188] width 11 height 11
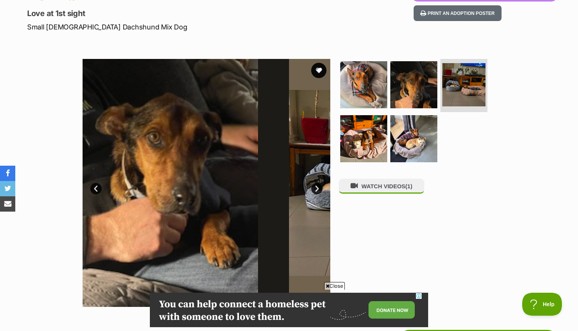
scroll to position [0, 0]
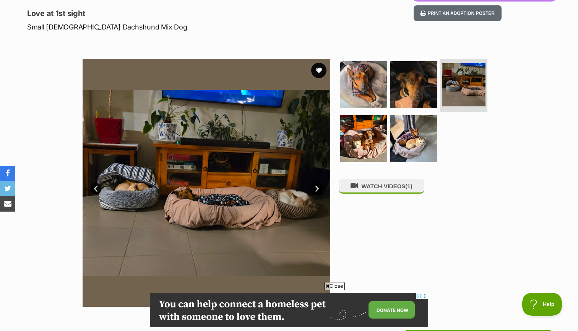
click at [317, 187] on link "Next" at bounding box center [316, 188] width 11 height 11
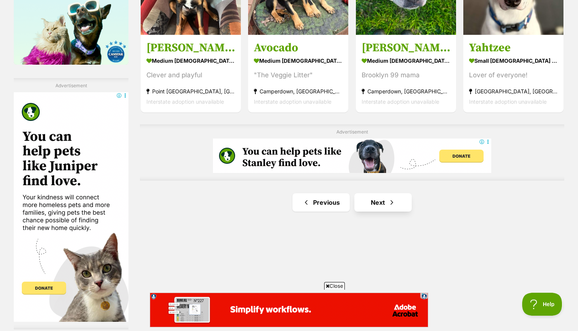
scroll to position [1267, 0]
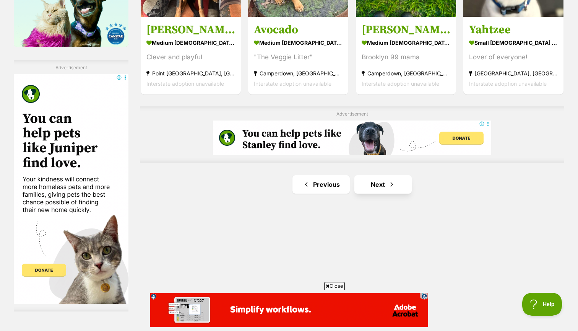
click at [387, 182] on link "Next" at bounding box center [382, 184] width 57 height 18
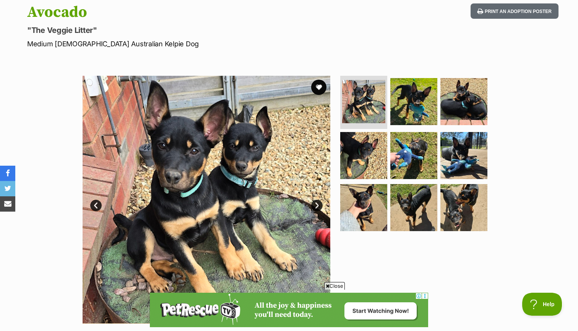
scroll to position [74, 0]
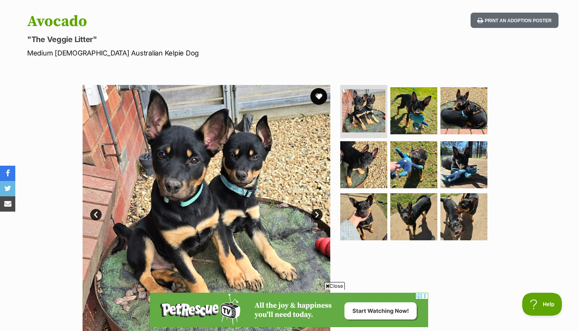
click at [318, 93] on button "favourite" at bounding box center [318, 96] width 17 height 17
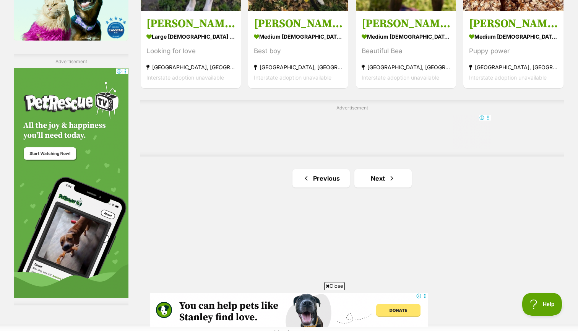
scroll to position [1286, 0]
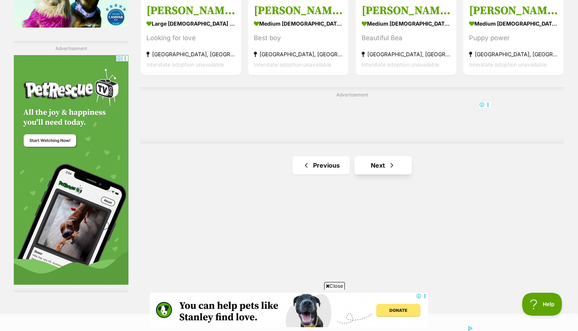
click at [376, 166] on link "Next" at bounding box center [382, 165] width 57 height 18
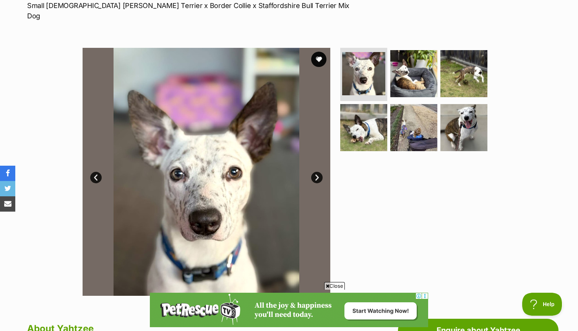
scroll to position [110, 0]
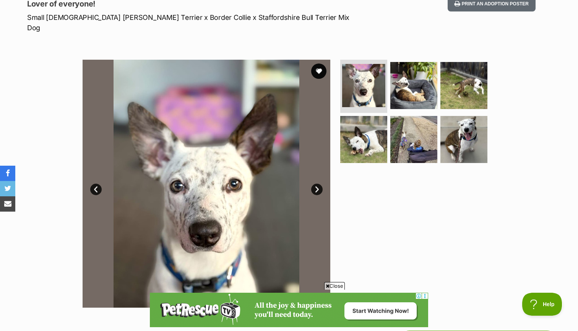
click at [316, 184] on link "Next" at bounding box center [316, 189] width 11 height 11
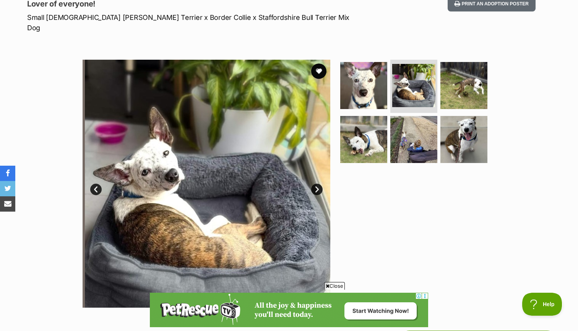
click at [316, 184] on link "Next" at bounding box center [316, 189] width 11 height 11
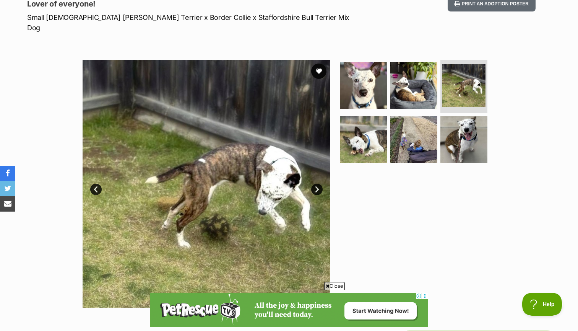
click at [316, 184] on link "Next" at bounding box center [316, 189] width 11 height 11
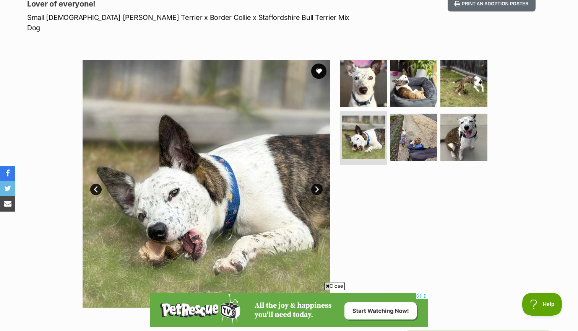
click at [316, 184] on link "Next" at bounding box center [316, 189] width 11 height 11
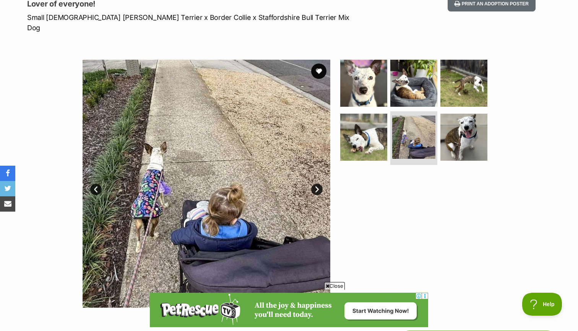
click at [316, 184] on link "Next" at bounding box center [316, 189] width 11 height 11
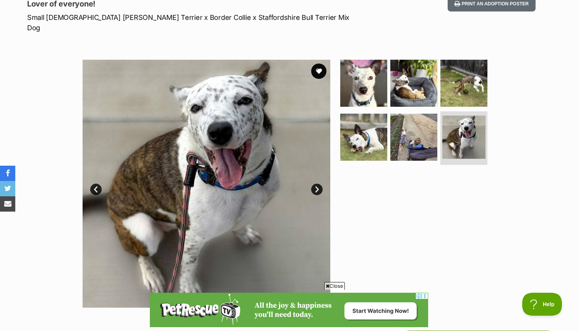
click at [316, 184] on link "Next" at bounding box center [316, 189] width 11 height 11
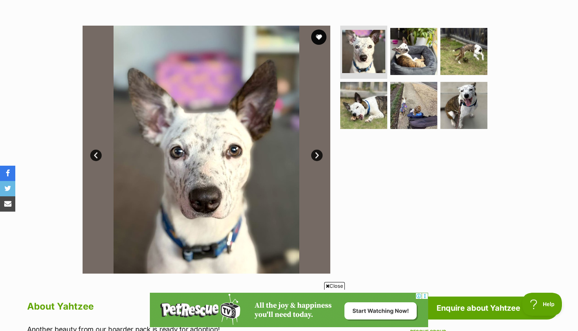
scroll to position [339, 0]
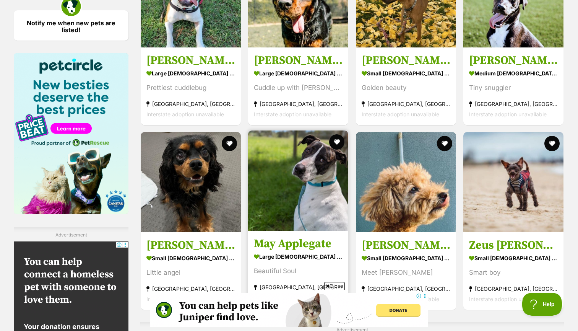
scroll to position [1160, 0]
